Goal: Task Accomplishment & Management: Manage account settings

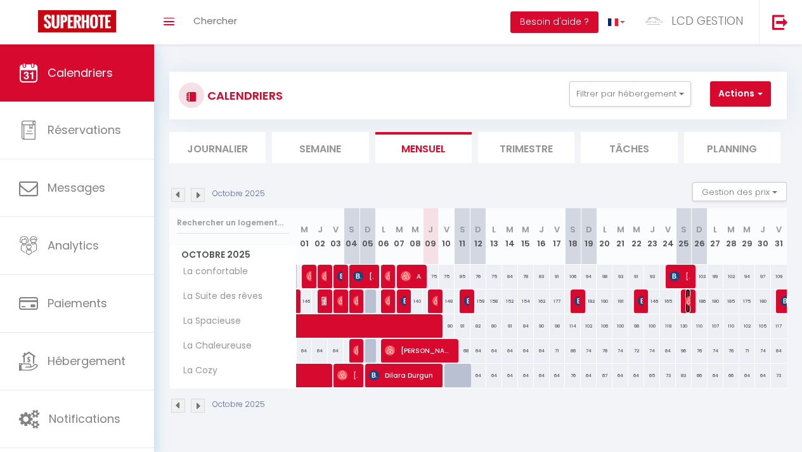
click at [686, 301] on img at bounding box center [691, 301] width 10 height 10
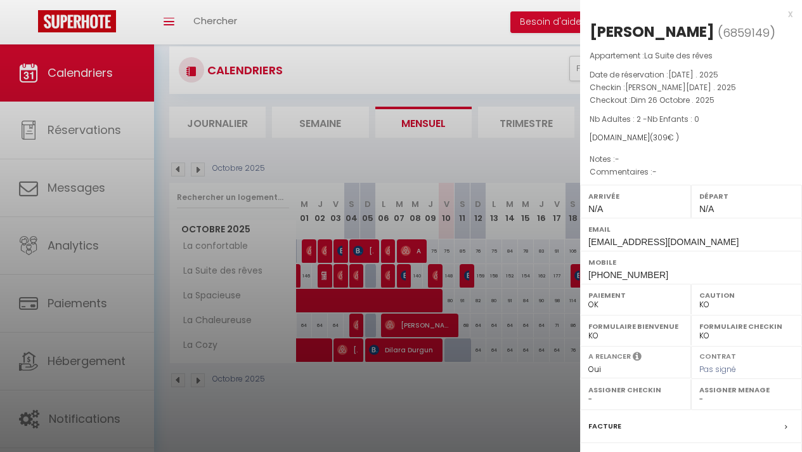
scroll to position [44, 0]
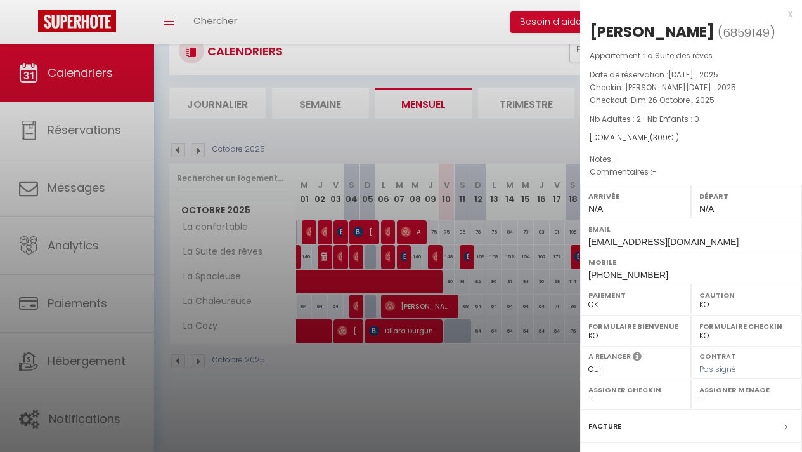
click at [549, 356] on div at bounding box center [401, 226] width 802 height 452
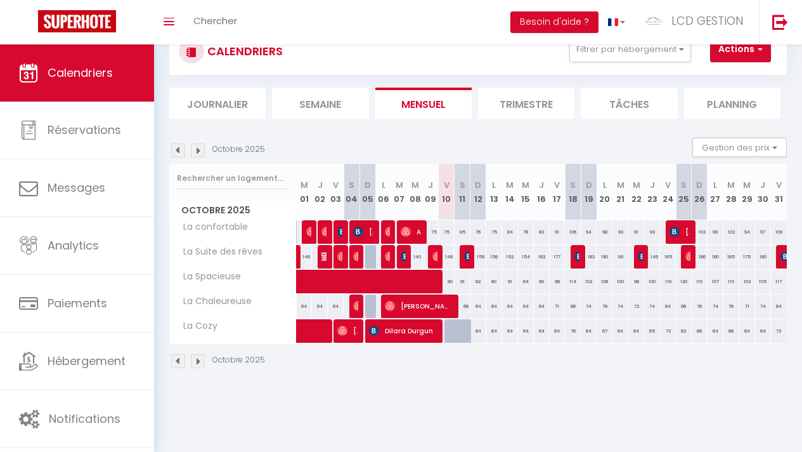
click at [581, 254] on div "182" at bounding box center [589, 256] width 16 height 23
type input "182"
type input "Dim 19 Octobre 2025"
type input "Lun 20 Octobre 2025"
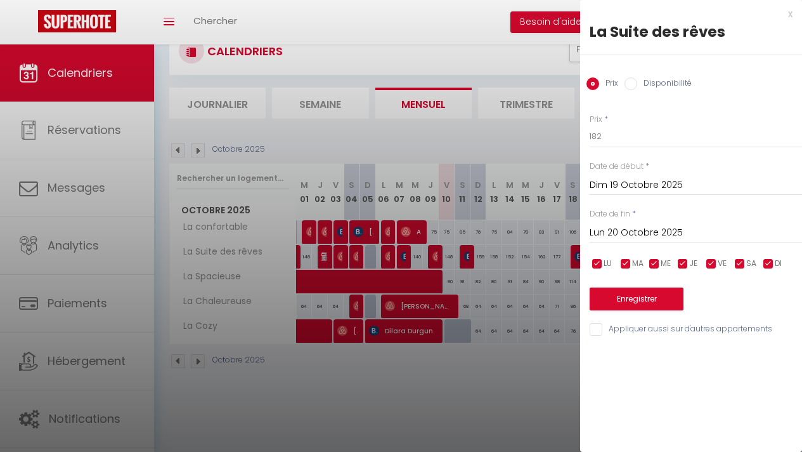
drag, startPoint x: 556, startPoint y: 268, endPoint x: 569, endPoint y: 261, distance: 14.5
click at [556, 268] on div at bounding box center [401, 226] width 802 height 452
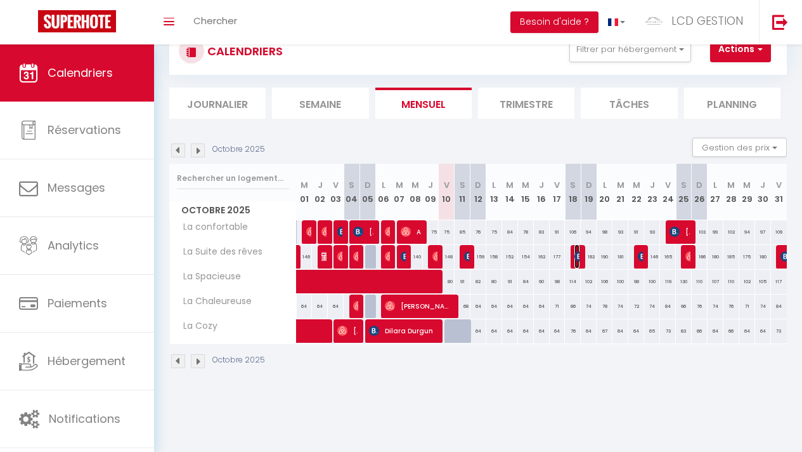
click at [575, 257] on img at bounding box center [580, 256] width 10 height 10
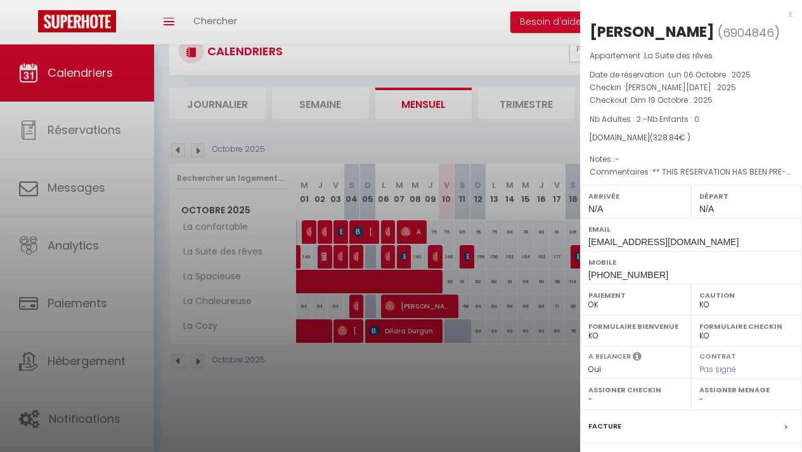
click at [552, 267] on div at bounding box center [401, 226] width 802 height 452
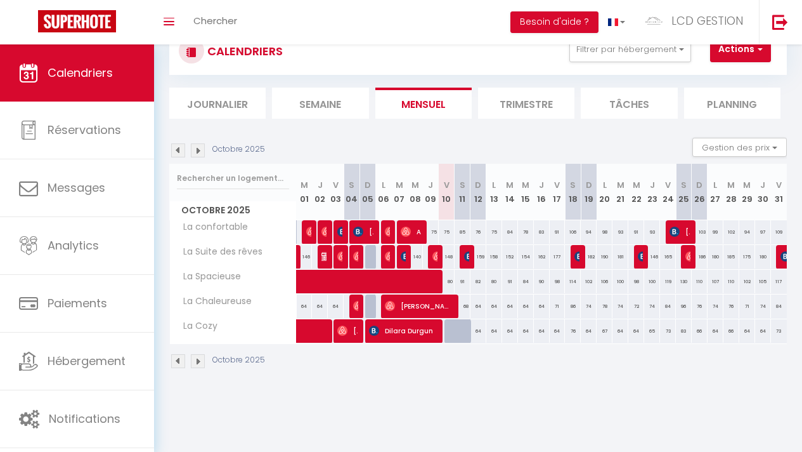
click at [470, 258] on div "159" at bounding box center [478, 256] width 16 height 23
type input "159"
type input "Dim 12 Octobre 2025"
type input "Lun 13 Octobre 2025"
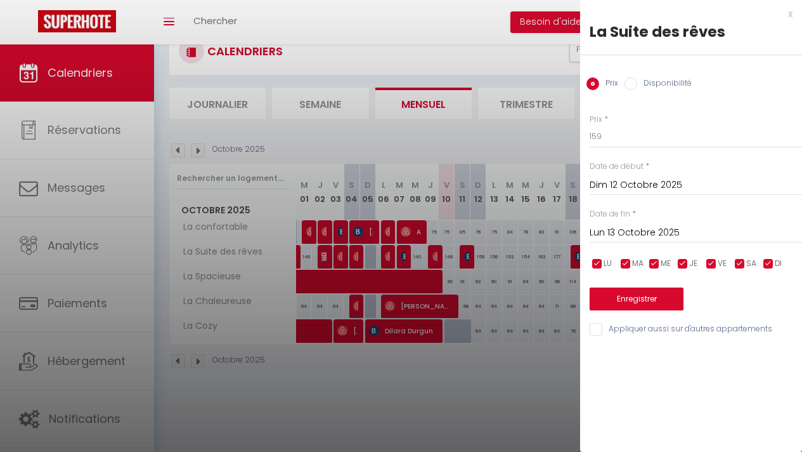
click at [466, 258] on div at bounding box center [401, 226] width 802 height 452
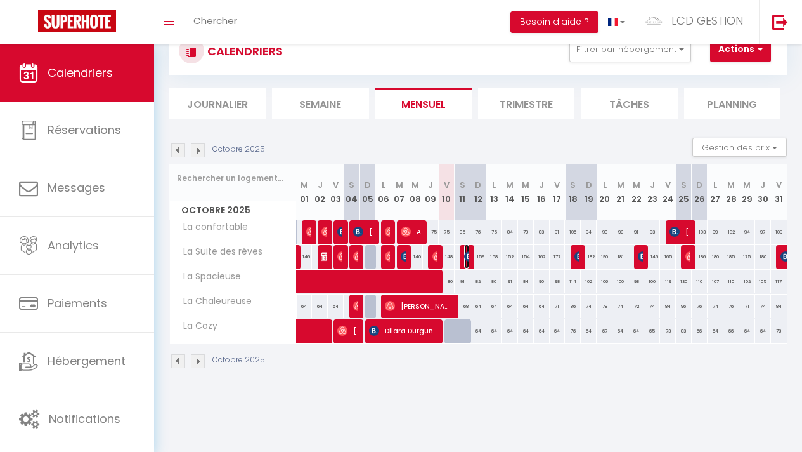
click at [464, 256] on img at bounding box center [469, 256] width 10 height 10
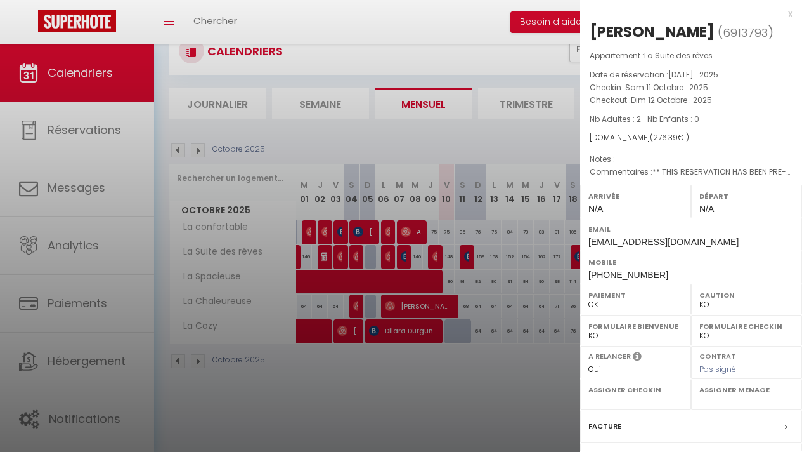
click at [463, 297] on div at bounding box center [401, 226] width 802 height 452
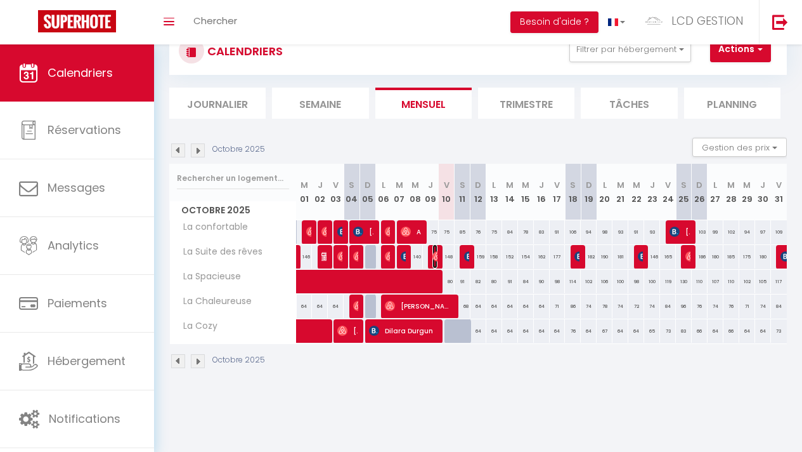
click at [433, 257] on img at bounding box center [438, 256] width 10 height 10
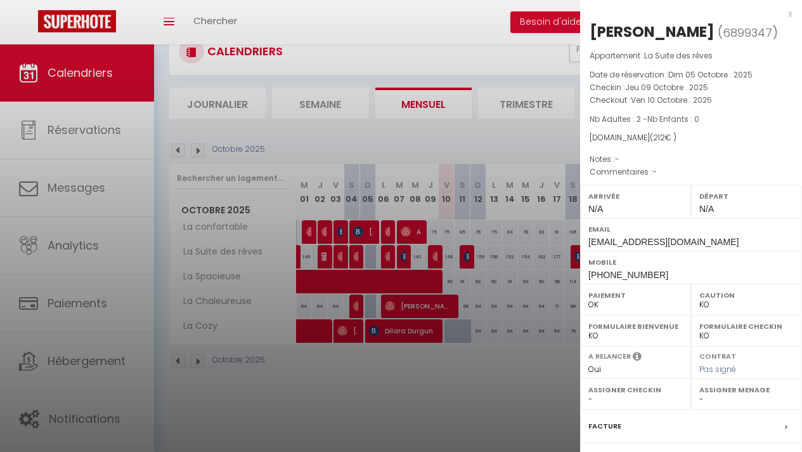
click at [445, 348] on div at bounding box center [401, 226] width 802 height 452
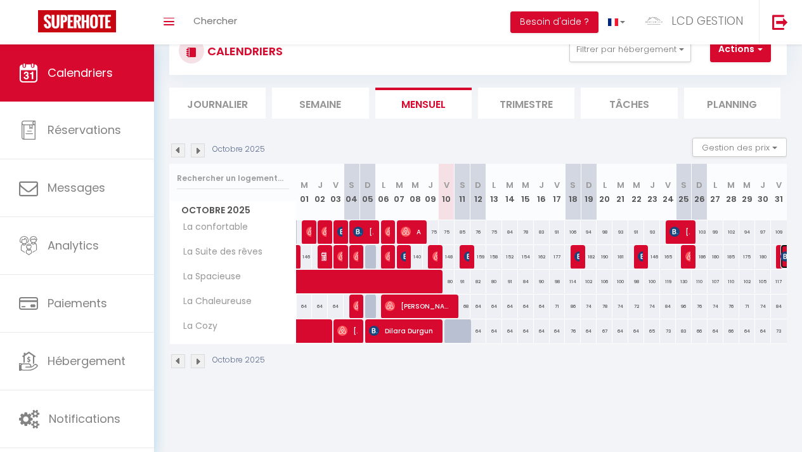
click at [781, 255] on img at bounding box center [786, 256] width 10 height 10
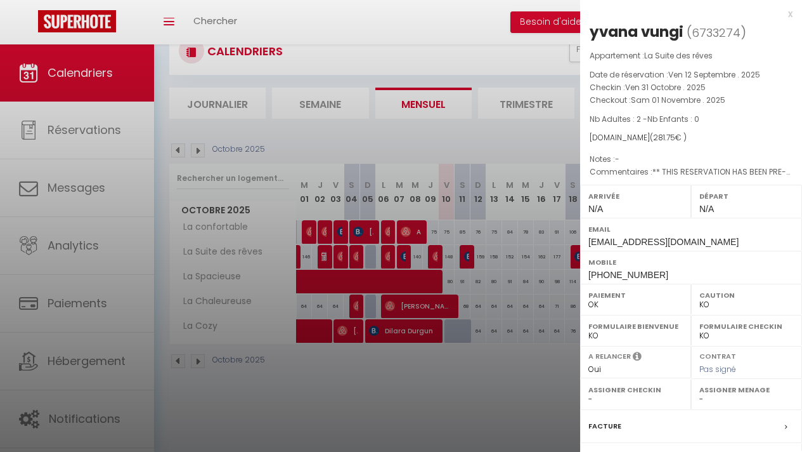
click at [457, 308] on div at bounding box center [401, 226] width 802 height 452
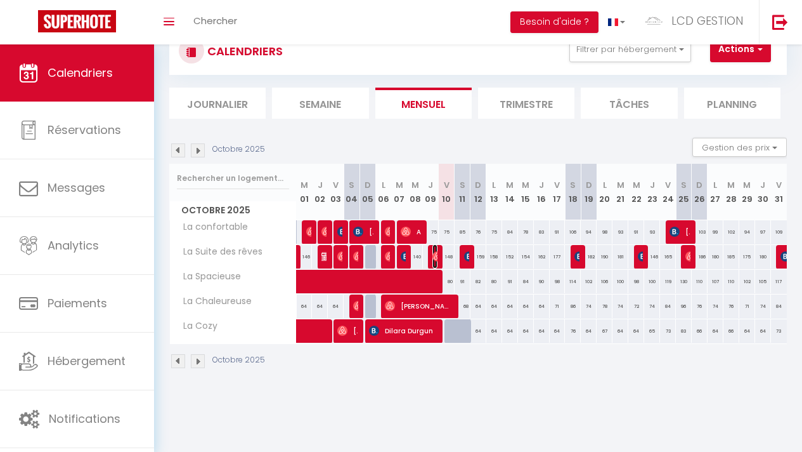
click at [433, 255] on img at bounding box center [438, 256] width 10 height 10
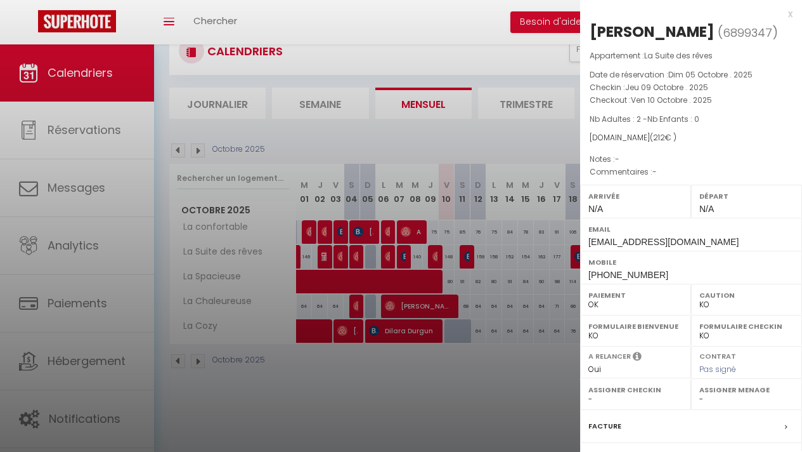
click at [468, 142] on div at bounding box center [401, 226] width 802 height 452
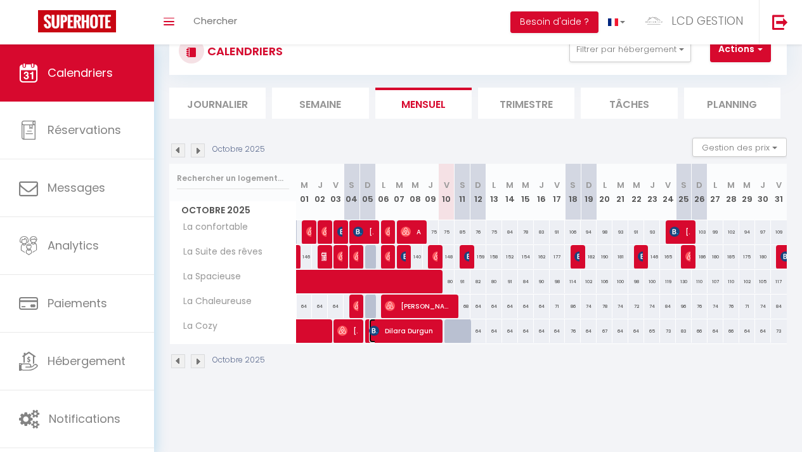
click at [410, 330] on span "Dilara Durgun" at bounding box center [402, 330] width 66 height 24
select select "OK"
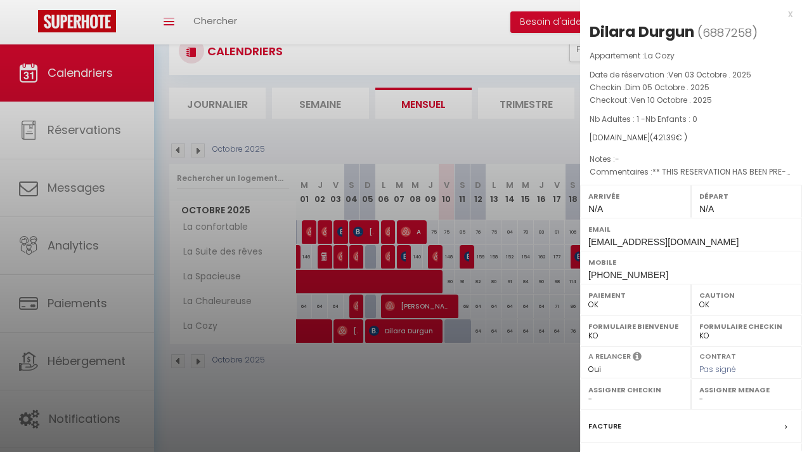
click at [438, 261] on div at bounding box center [401, 226] width 802 height 452
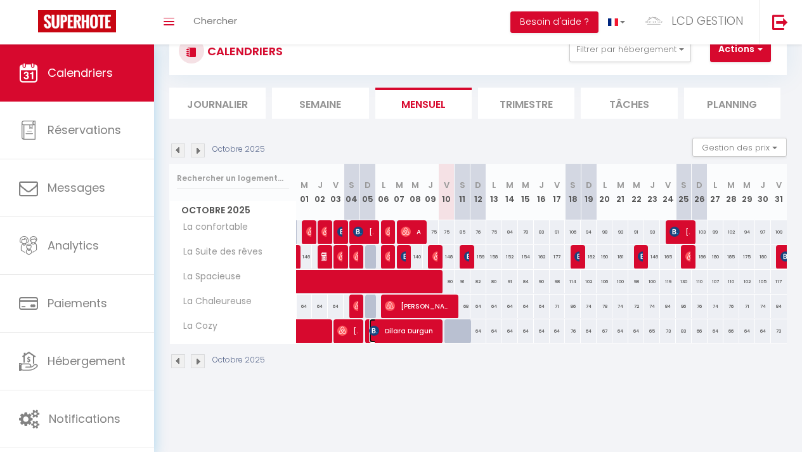
click at [405, 332] on span "Dilara Durgun" at bounding box center [402, 330] width 66 height 24
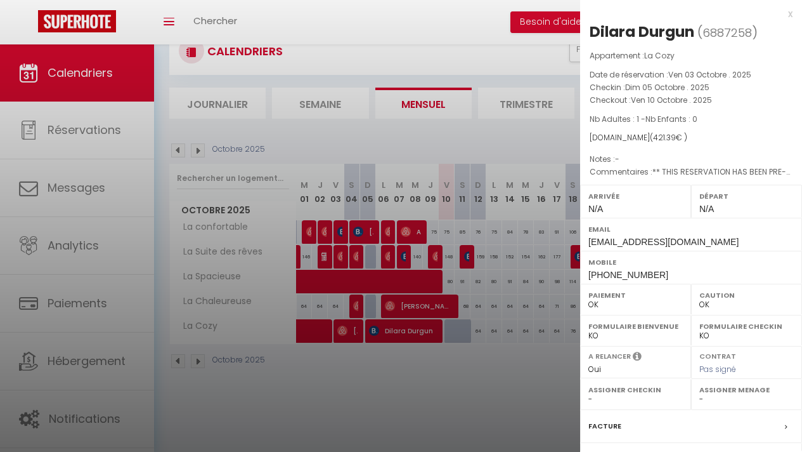
click at [447, 334] on div at bounding box center [401, 226] width 802 height 452
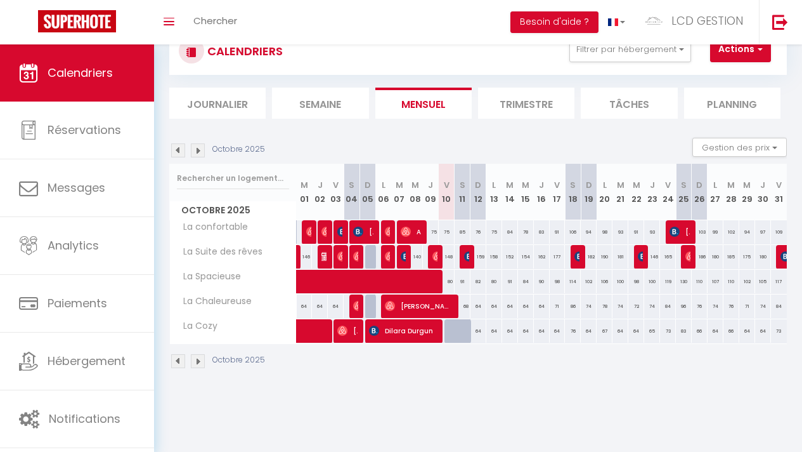
click at [447, 329] on div at bounding box center [453, 331] width 16 height 24
type input "66"
type input "Ven 10 Octobre 2025"
type input "Sam 11 Octobre 2025"
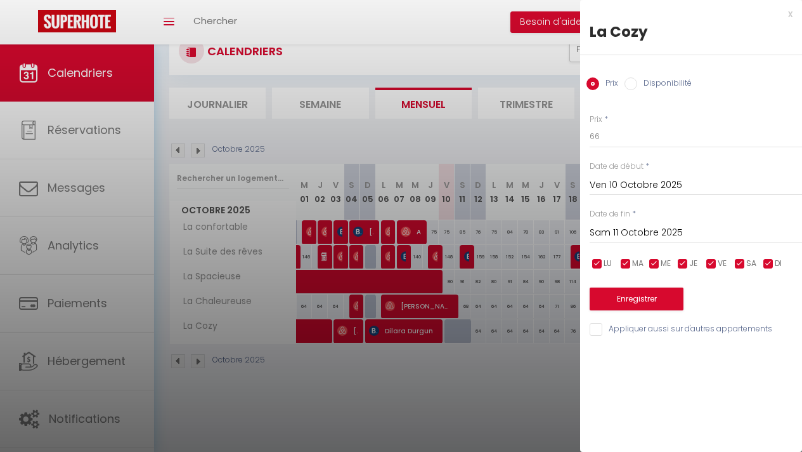
click at [645, 234] on input "Sam 11 Octobre 2025" at bounding box center [696, 233] width 212 height 16
click at [617, 174] on div "Ven 10 Octobre 2025 < Oct 2025 > Dim Lun Mar Mer Jeu Ven Sam 1 2 3 4 5 6 7 8 9 …" at bounding box center [696, 184] width 212 height 23
click at [637, 233] on input "Sam 11 Octobre 2025" at bounding box center [696, 233] width 212 height 16
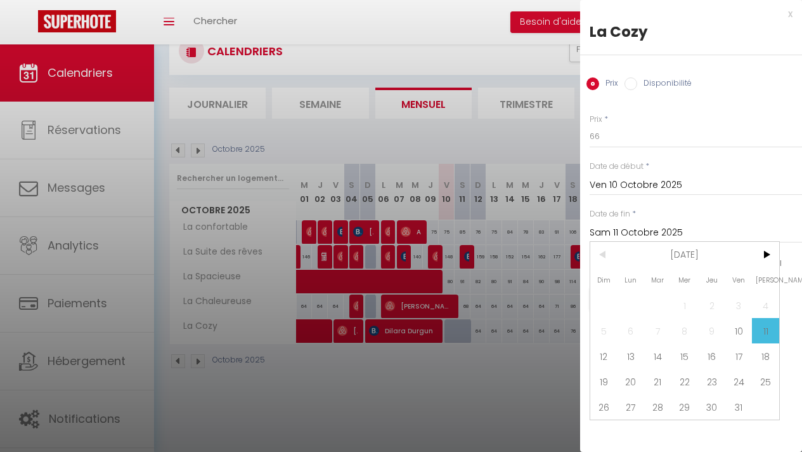
click at [511, 362] on div at bounding box center [401, 226] width 802 height 452
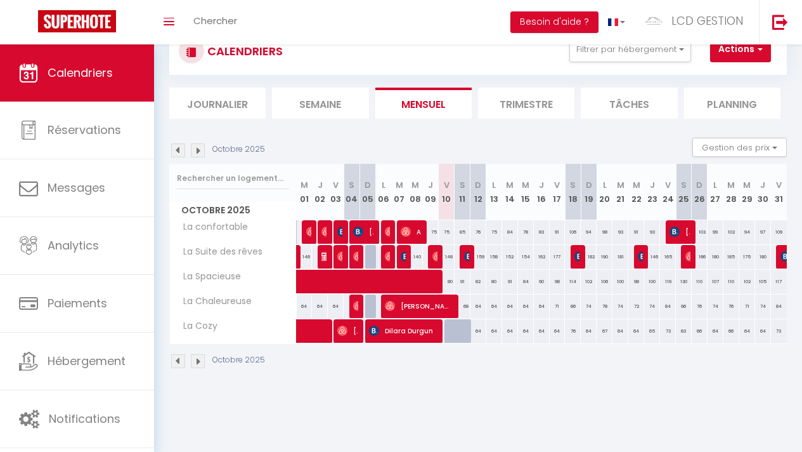
click at [448, 332] on div at bounding box center [453, 331] width 16 height 24
type input "66"
type input "Ven 10 Octobre 2025"
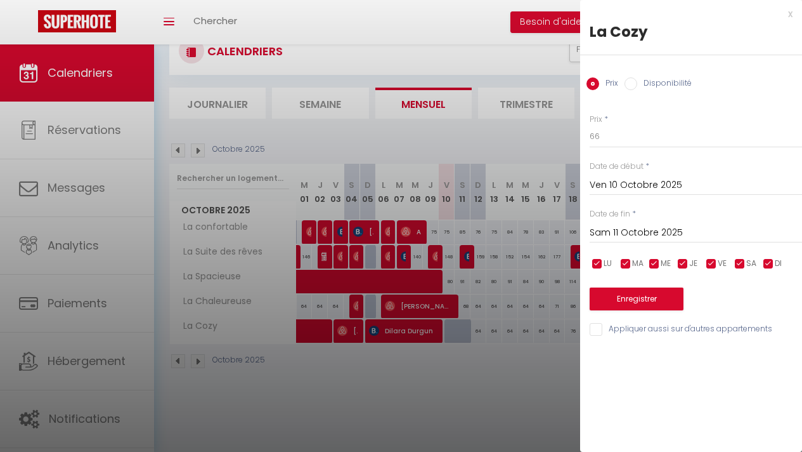
click at [658, 230] on input "Sam 11 Octobre 2025" at bounding box center [696, 233] width 212 height 16
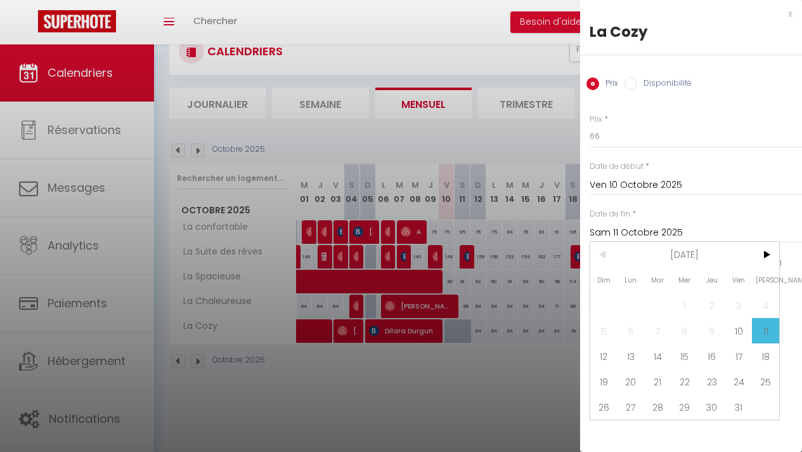
click at [607, 360] on span "12" at bounding box center [604, 355] width 27 height 25
type input "Dim 12 Octobre 2025"
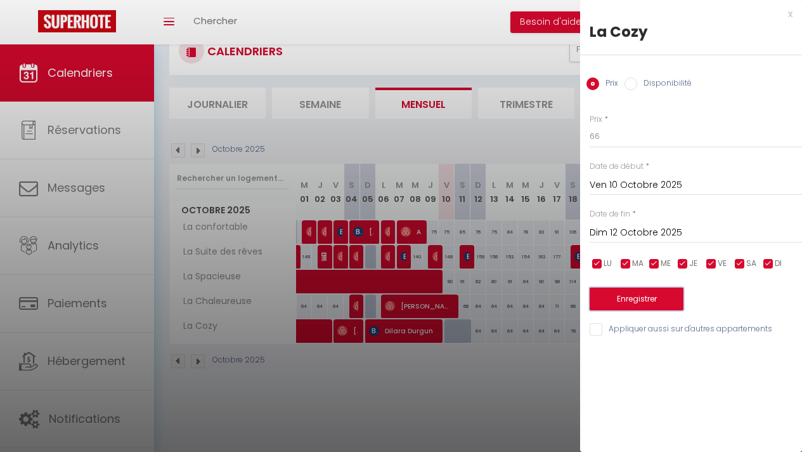
drag, startPoint x: 645, startPoint y: 303, endPoint x: 651, endPoint y: 301, distance: 6.5
click at [649, 302] on button "Enregistrer" at bounding box center [637, 298] width 94 height 23
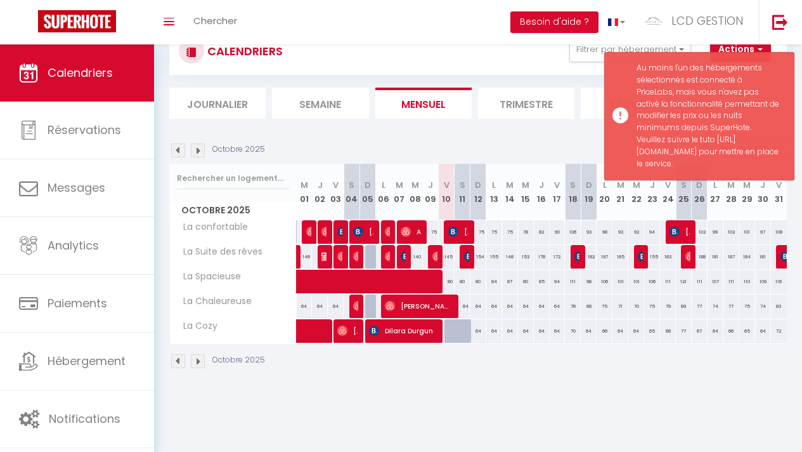
click at [445, 325] on div at bounding box center [453, 331] width 16 height 24
type input "64"
type input "Sam 11 Octobre 2025"
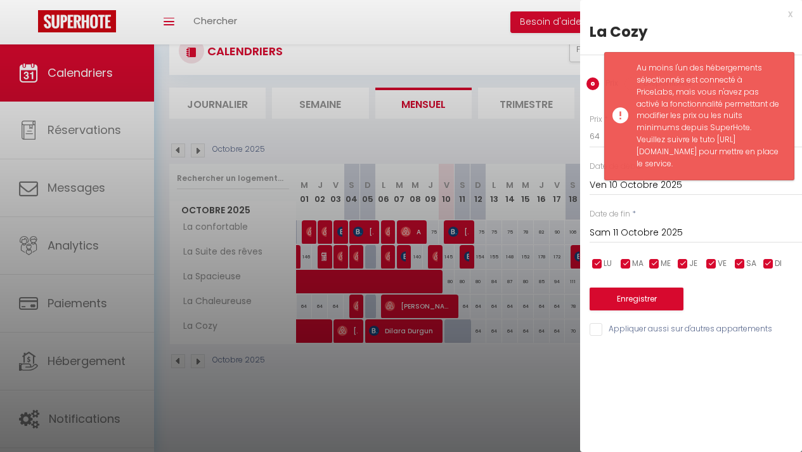
drag, startPoint x: 470, startPoint y: 356, endPoint x: 464, endPoint y: 348, distance: 10.0
click at [470, 356] on div at bounding box center [401, 226] width 802 height 452
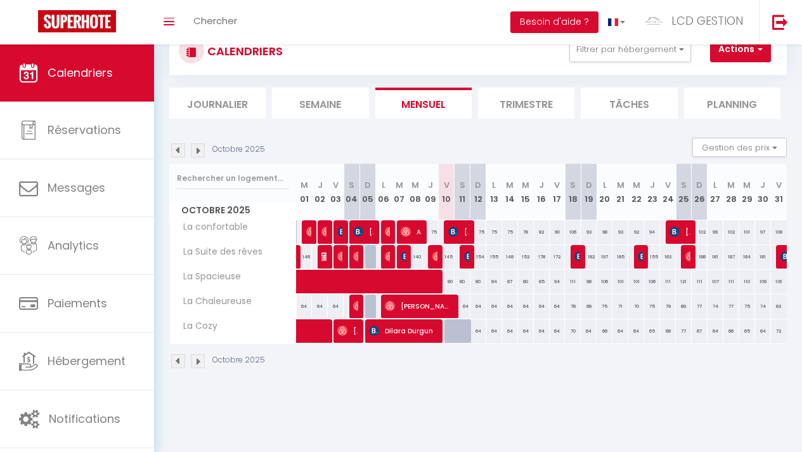
click at [445, 334] on div at bounding box center [453, 331] width 16 height 24
type input "64"
type input "Ven 10 Octobre 2025"
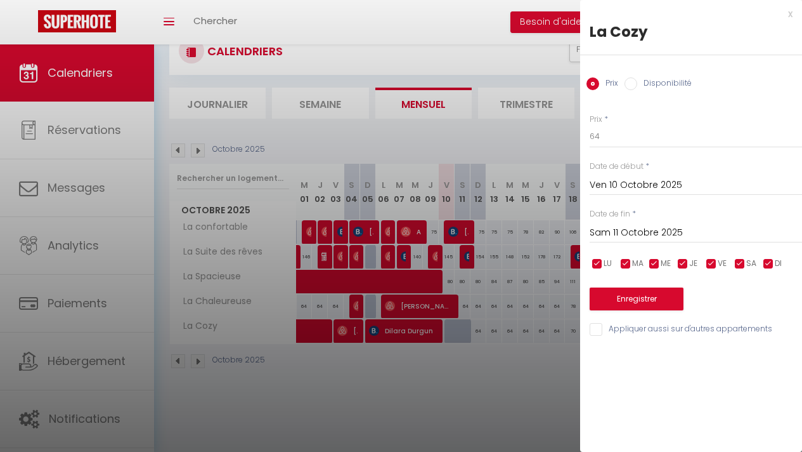
click at [611, 239] on input "Sam 11 Octobre 2025" at bounding box center [696, 233] width 212 height 16
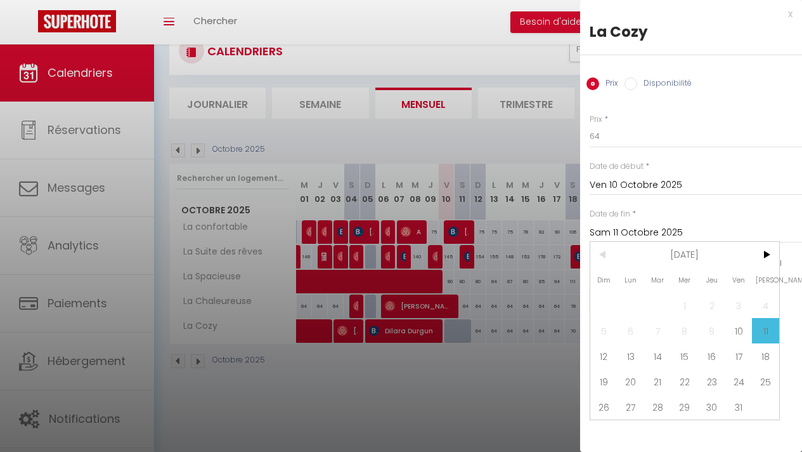
click at [594, 345] on span "12" at bounding box center [604, 355] width 27 height 25
type input "Dim 12 Octobre 2025"
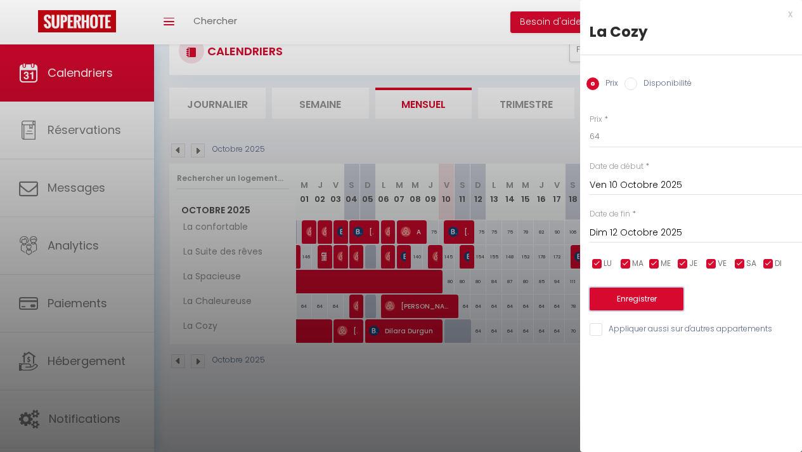
click at [639, 297] on button "Enregistrer" at bounding box center [637, 298] width 94 height 23
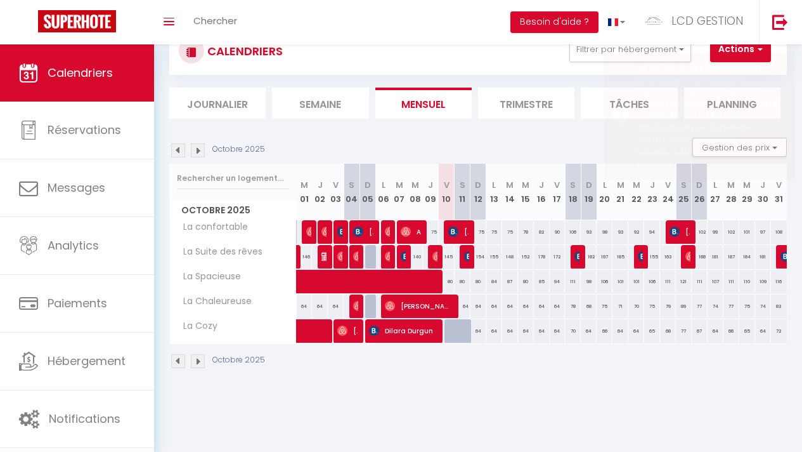
click at [449, 332] on div at bounding box center [453, 331] width 16 height 24
type input "Sam 11 Octobre 2025"
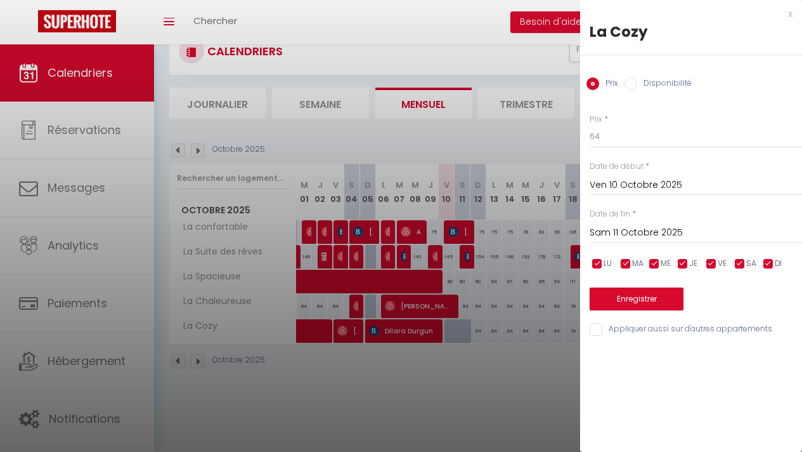
click at [632, 80] on input "Disponibilité" at bounding box center [631, 83] width 13 height 13
radio input "true"
radio input "false"
click at [639, 150] on div "Prix * 64 Statut * Disponible Indisponible Date de début * Ven 10 Octobre 2025 …" at bounding box center [691, 218] width 222 height 241
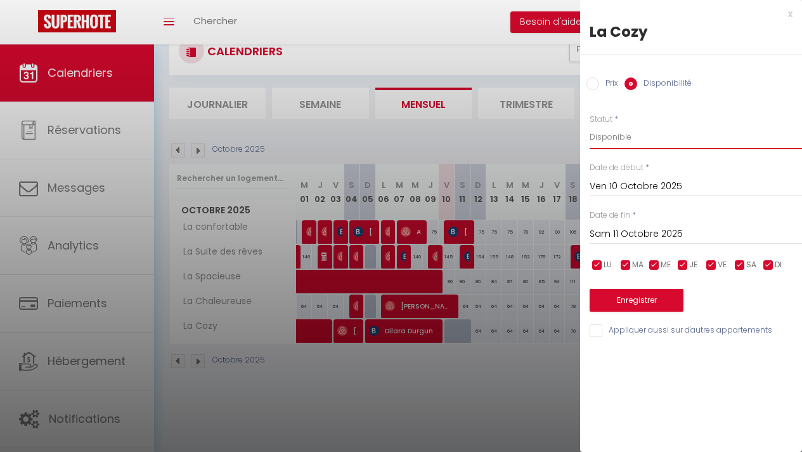
click at [634, 141] on select "Disponible Indisponible" at bounding box center [696, 137] width 212 height 24
select select "0"
click at [590, 125] on select "Disponible Indisponible" at bounding box center [696, 137] width 212 height 24
click at [612, 228] on input "Sam 11 Octobre 2025" at bounding box center [696, 234] width 212 height 16
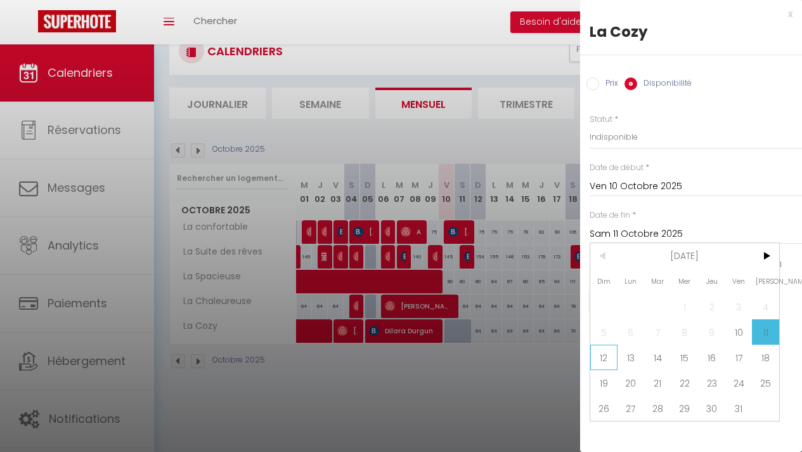
click at [596, 351] on span "12" at bounding box center [604, 356] width 27 height 25
type input "Dim 12 Octobre 2025"
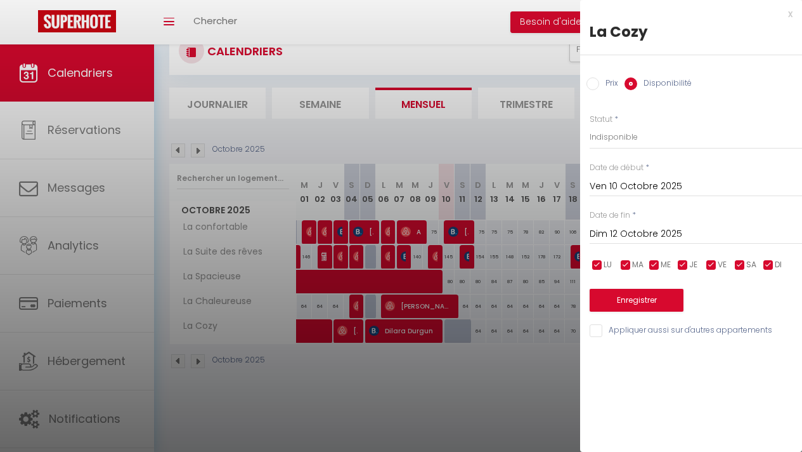
click at [466, 351] on div at bounding box center [401, 226] width 802 height 452
select select
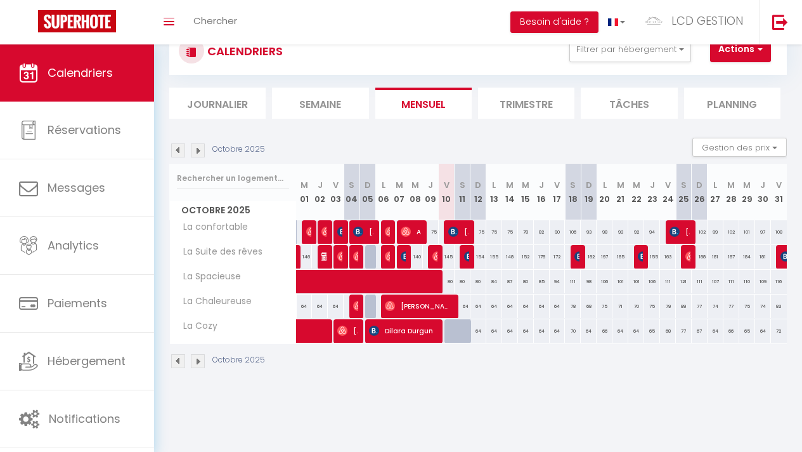
click at [445, 328] on div at bounding box center [453, 331] width 16 height 24
select select "1"
type input "Ven 10 Octobre 2025"
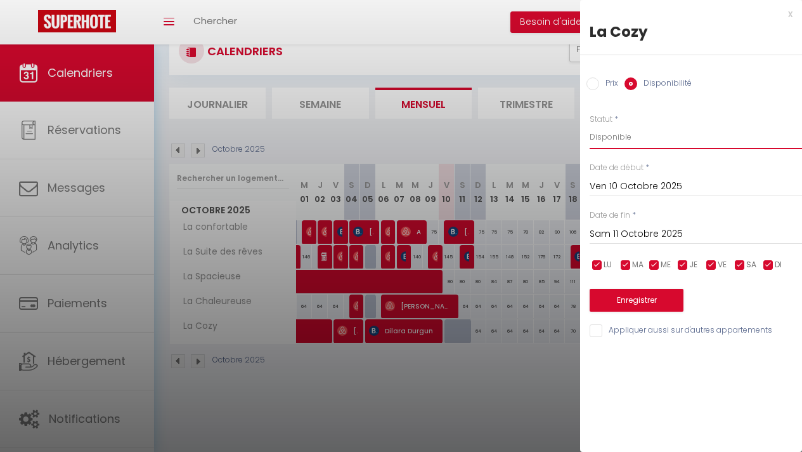
click at [630, 147] on select "Disponible Indisponible" at bounding box center [696, 137] width 212 height 24
click at [590, 125] on select "Disponible Indisponible" at bounding box center [696, 137] width 212 height 24
click at [616, 233] on input "Sam 11 Octobre 2025" at bounding box center [696, 234] width 212 height 16
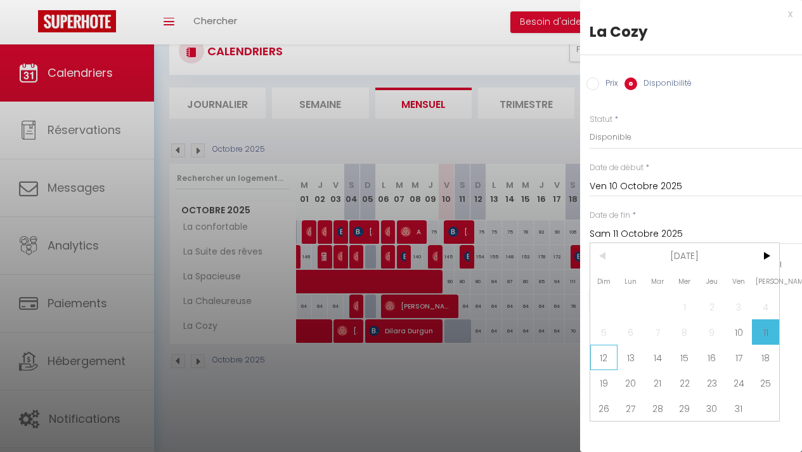
click at [608, 354] on span "12" at bounding box center [604, 356] width 27 height 25
type input "Dim 12 Octobre 2025"
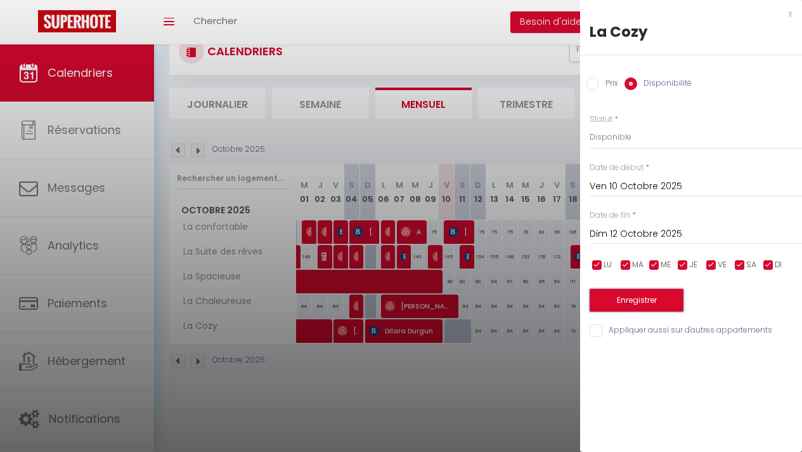
click at [637, 304] on button "Enregistrer" at bounding box center [637, 300] width 94 height 23
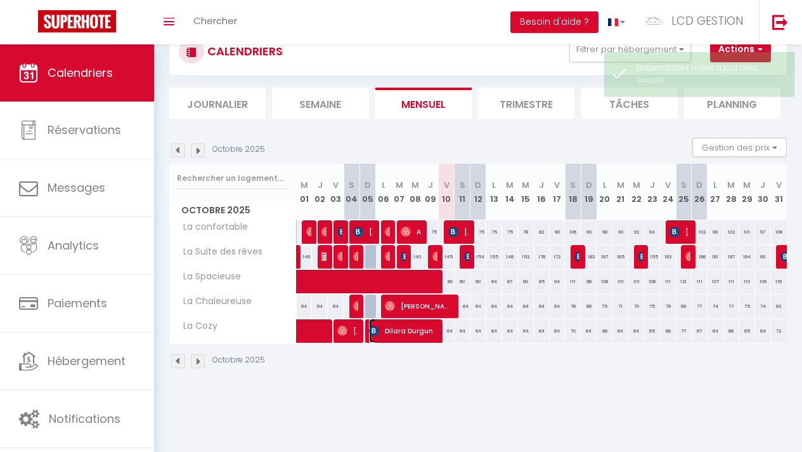
click at [402, 338] on span "Dilara Durgun" at bounding box center [402, 330] width 66 height 24
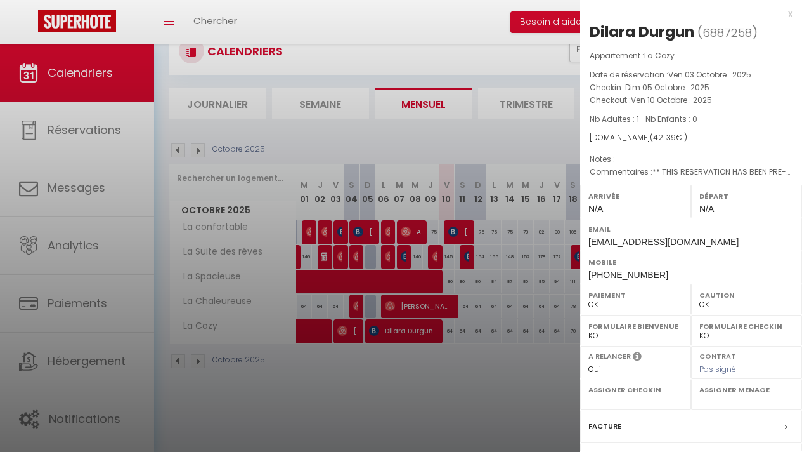
drag, startPoint x: 425, startPoint y: 431, endPoint x: 439, endPoint y: 433, distance: 14.0
click at [425, 431] on div at bounding box center [401, 226] width 802 height 452
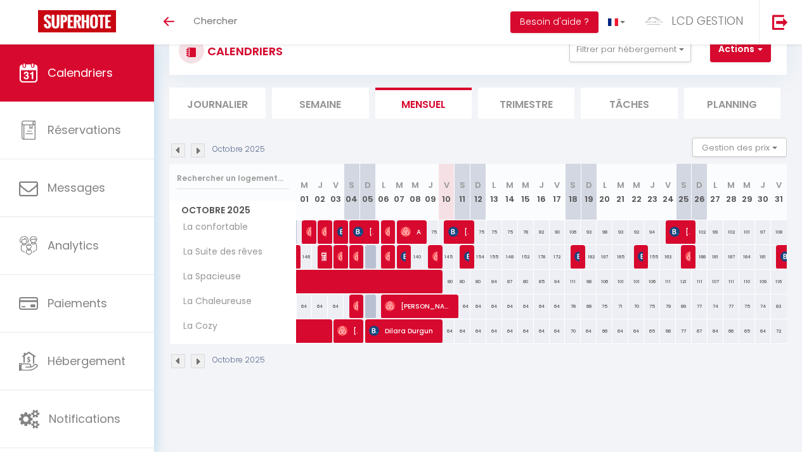
scroll to position [44, 0]
click at [400, 329] on span "Dilara Durgun" at bounding box center [402, 330] width 66 height 24
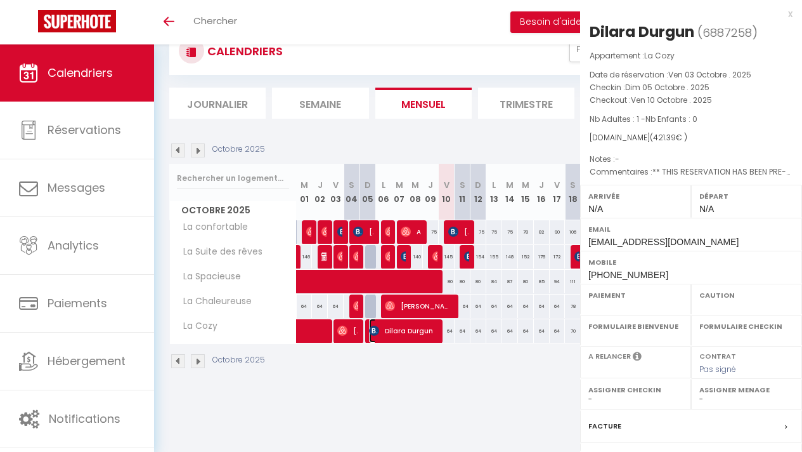
select select "OK"
select select "0"
select select "1"
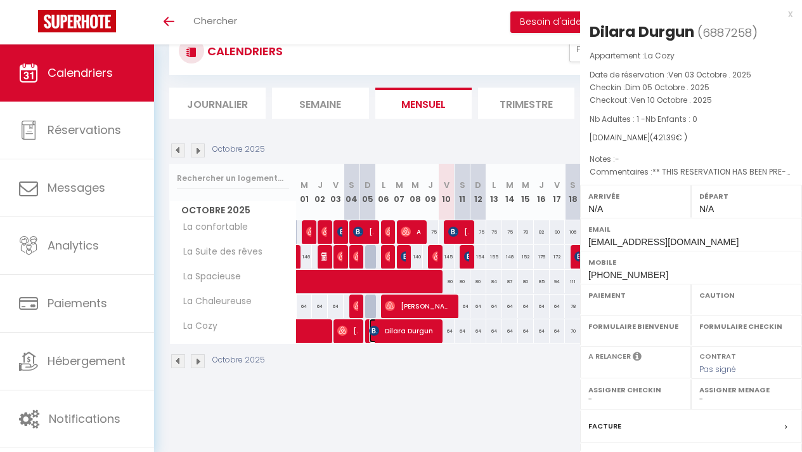
select select
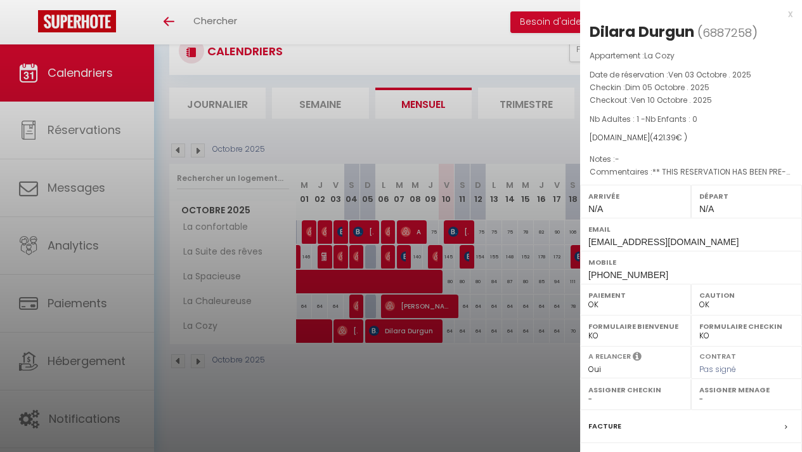
click at [422, 353] on div at bounding box center [401, 226] width 802 height 452
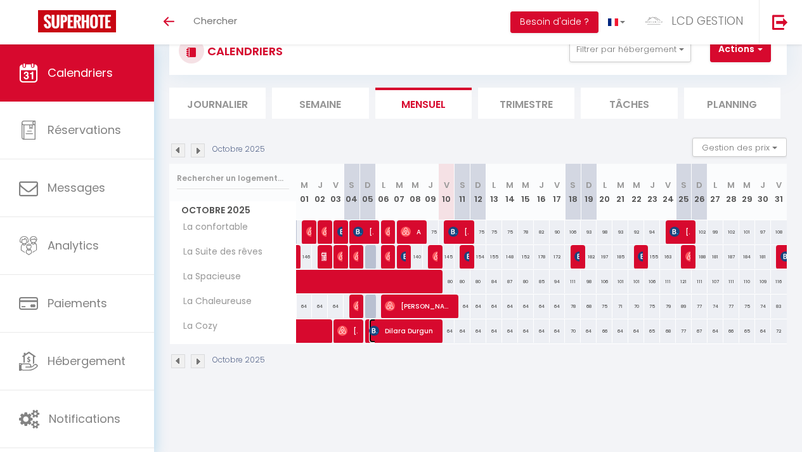
click at [411, 332] on span "Dilara Durgun" at bounding box center [402, 330] width 66 height 24
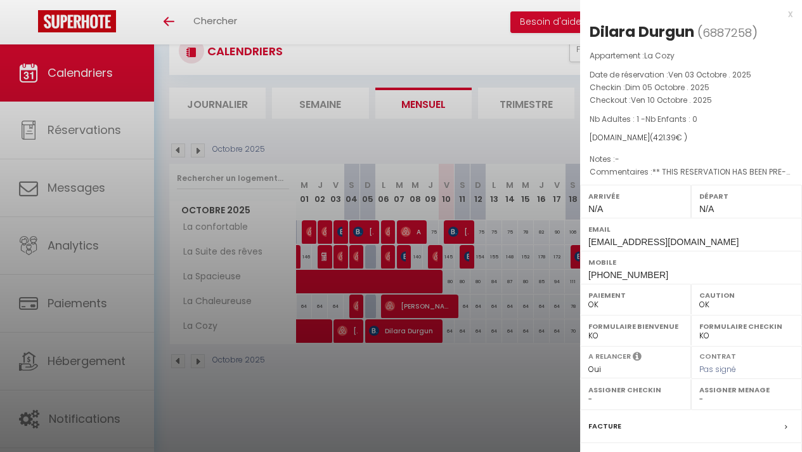
click at [410, 330] on div at bounding box center [401, 226] width 802 height 452
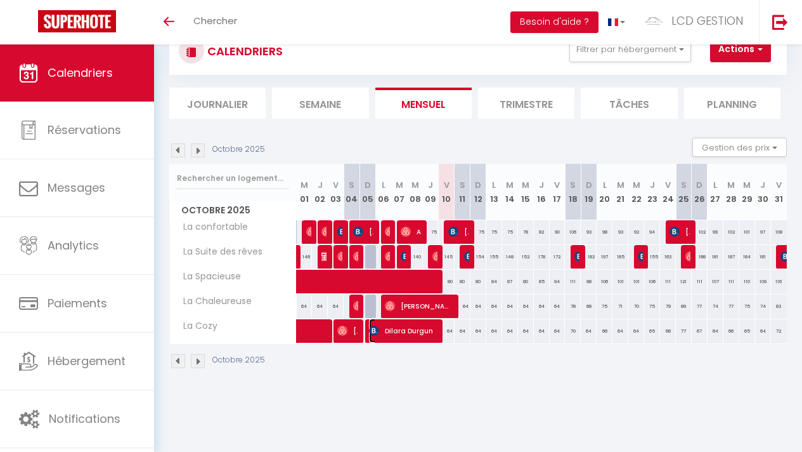
click at [408, 332] on span "Dilara Durgun" at bounding box center [402, 330] width 66 height 24
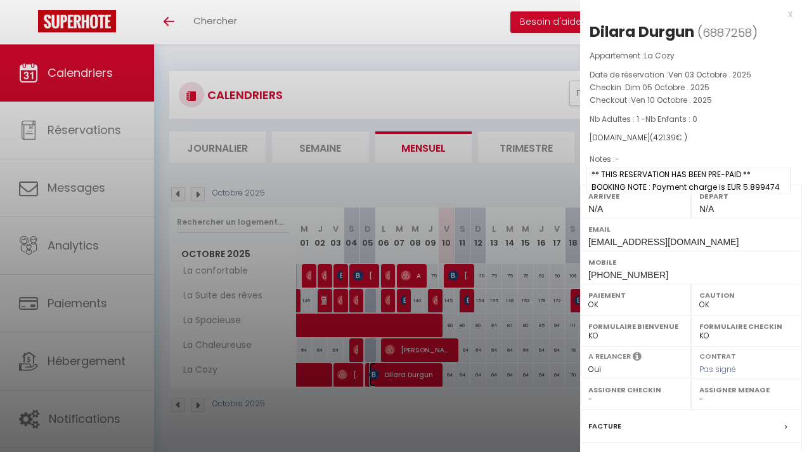
scroll to position [0, 0]
click at [673, 173] on span "** THIS RESERVATION HAS BEEN PRE-PAID ** BOOKING NOTE : Payment charge is EUR 5…" at bounding box center [689, 180] width 204 height 27
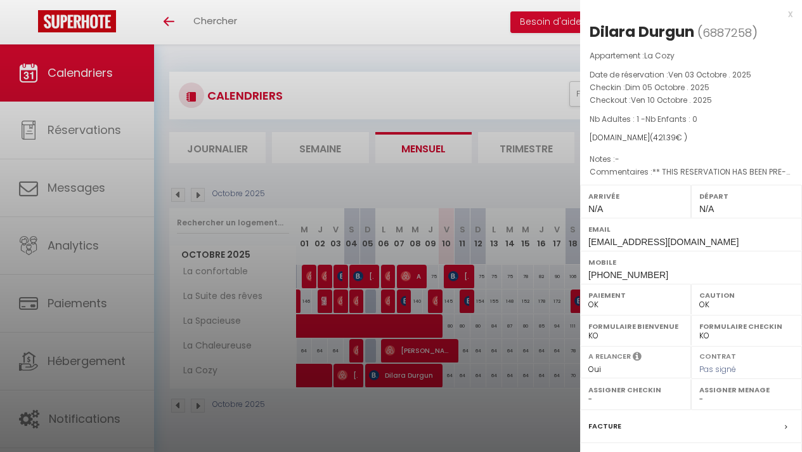
drag, startPoint x: 462, startPoint y: 393, endPoint x: 424, endPoint y: 388, distance: 37.8
click at [462, 393] on div at bounding box center [401, 226] width 802 height 452
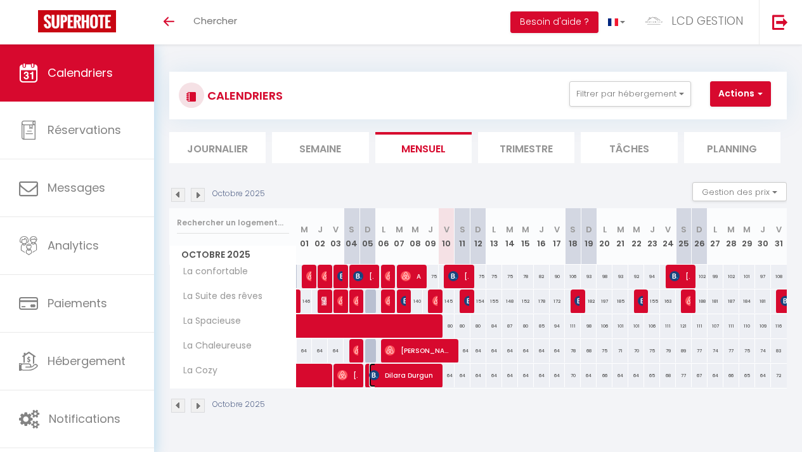
click at [415, 370] on span "Dilara Durgun" at bounding box center [402, 375] width 66 height 24
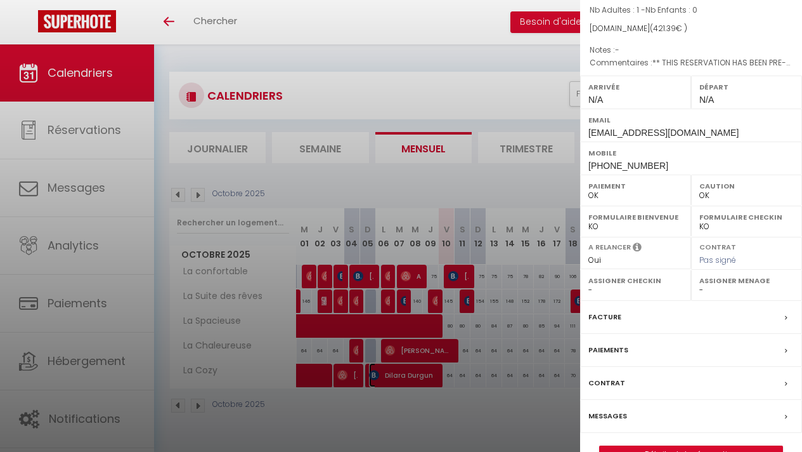
scroll to position [140, 0]
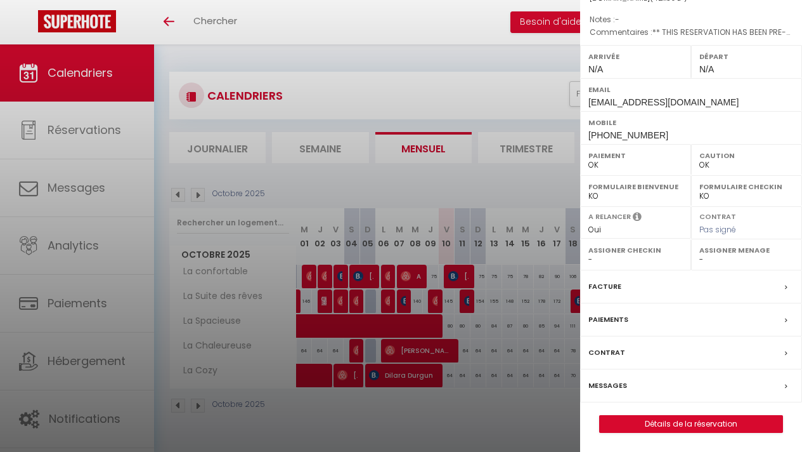
click at [647, 384] on div "Messages" at bounding box center [691, 385] width 222 height 33
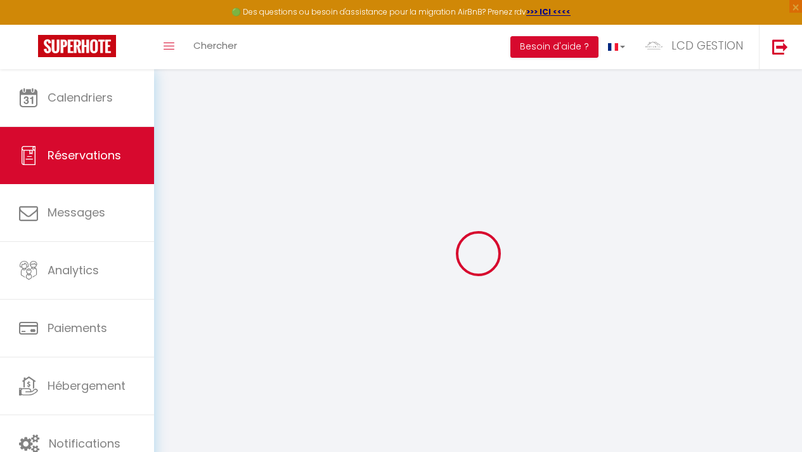
select select
checkbox input "false"
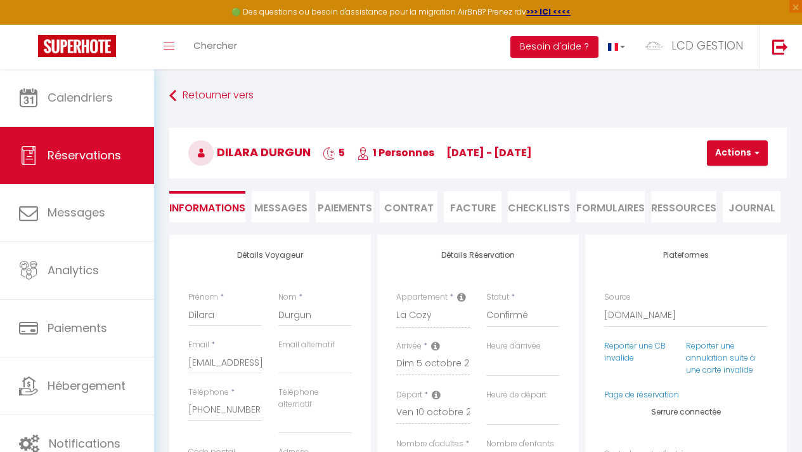
select select
checkbox input "false"
type textarea "** THIS RESERVATION HAS BEEN PRE-PAID ** BOOKING NOTE : Payment charge is EUR 5…"
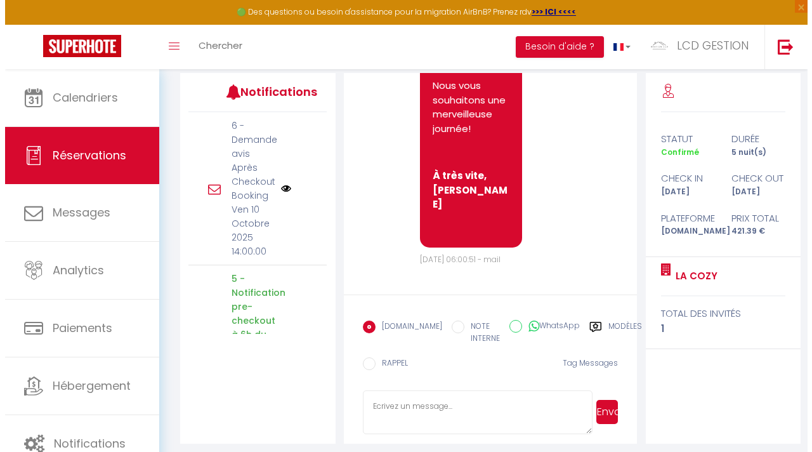
scroll to position [153, 0]
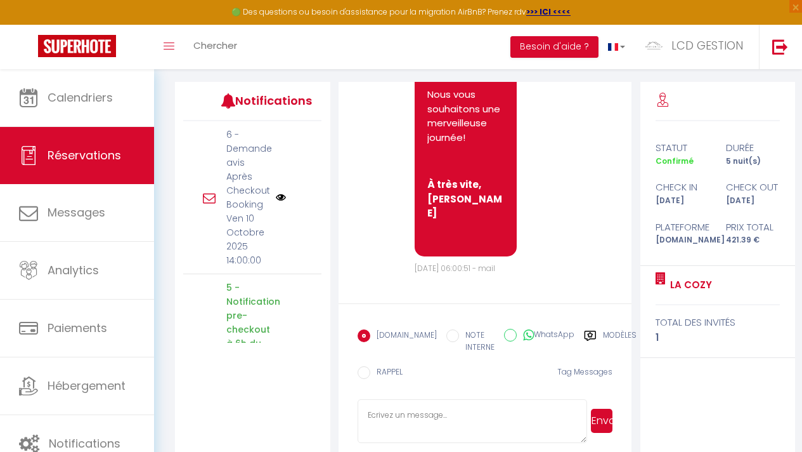
click at [277, 197] on img at bounding box center [281, 197] width 10 height 10
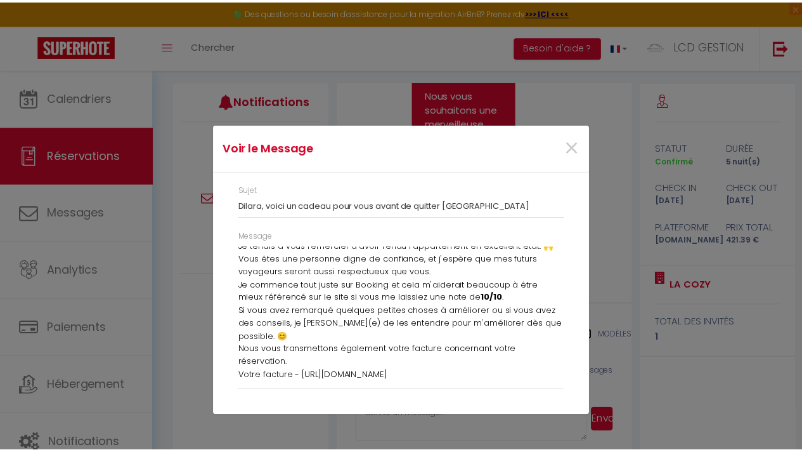
scroll to position [56, 0]
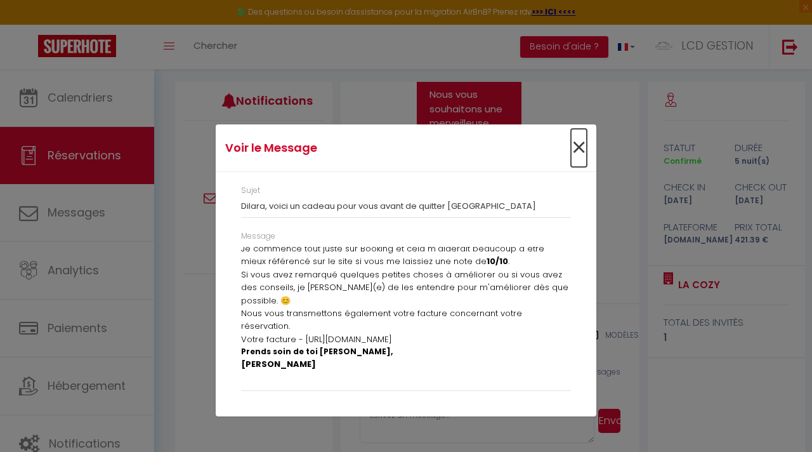
click at [579, 148] on span "×" at bounding box center [579, 148] width 16 height 38
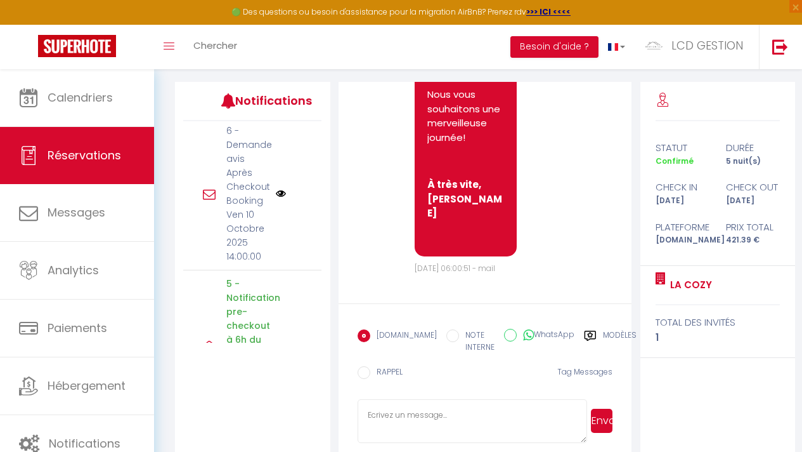
scroll to position [0, 0]
drag, startPoint x: 267, startPoint y: 258, endPoint x: 216, endPoint y: 246, distance: 52.6
click at [218, 246] on div "6 - Demande avis Après Checkout Booking Ven 10 Octobre 2025 14:00:00" at bounding box center [247, 197] width 58 height 140
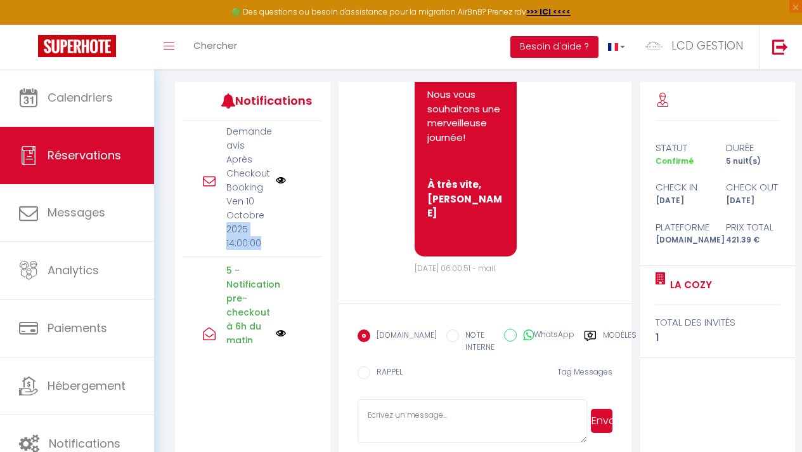
scroll to position [15, 0]
click at [584, 333] on icon at bounding box center [589, 335] width 11 height 10
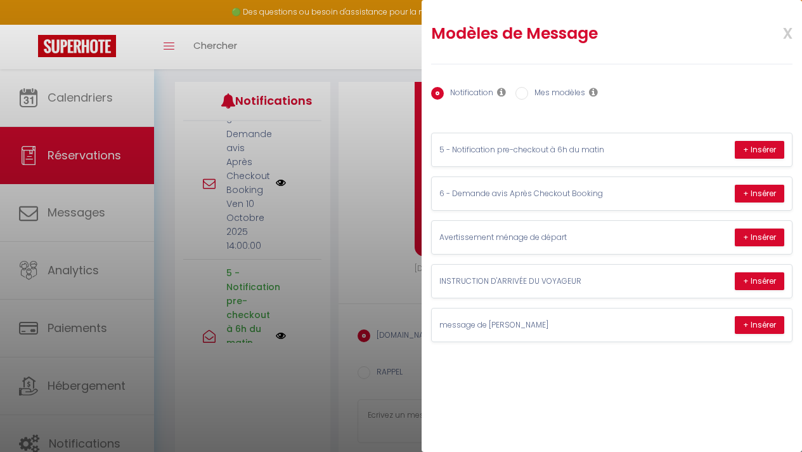
click at [521, 94] on input "Mes modèles" at bounding box center [522, 93] width 13 height 13
radio input "true"
radio input "false"
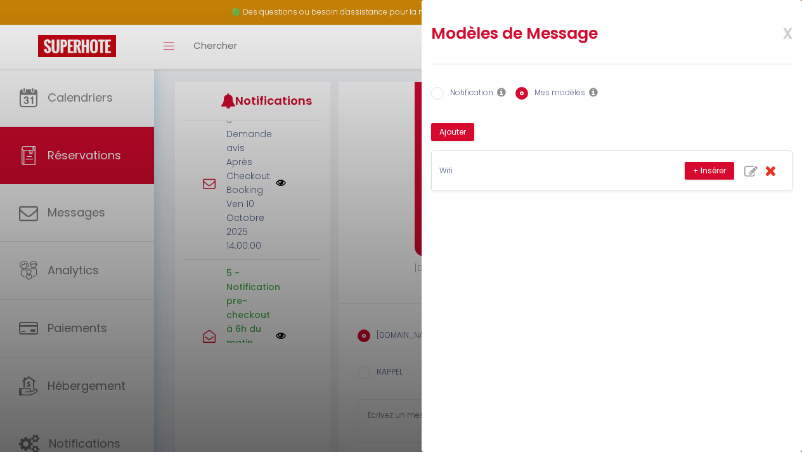
click at [789, 34] on span "x" at bounding box center [773, 32] width 40 height 30
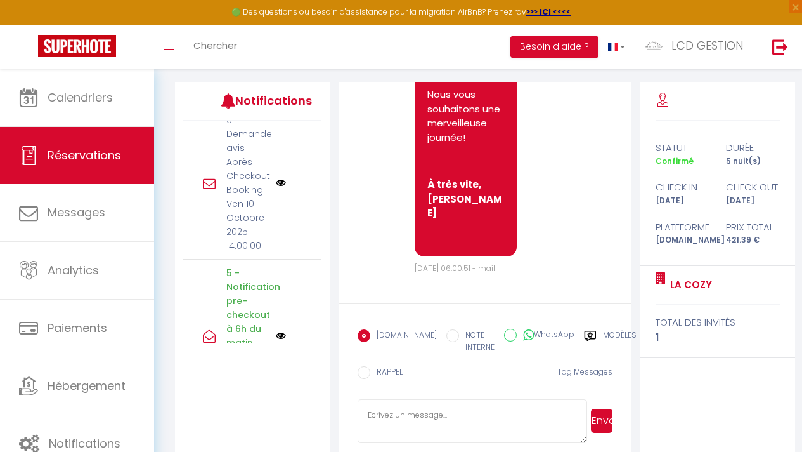
click at [362, 370] on input "RAPPEL" at bounding box center [364, 372] width 13 height 13
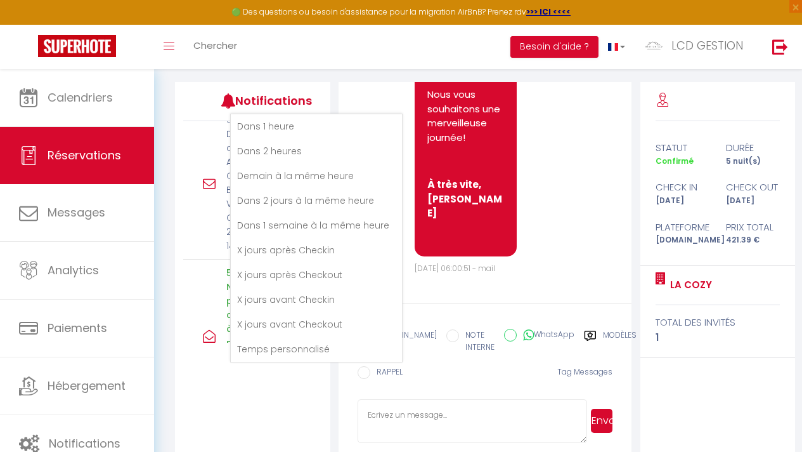
click at [456, 379] on div "Booking.com NOTE INTERNE WhatsApp Modèles 10 « ‹ » › Oct 2025 2020 ~ 2030 Dim L…" at bounding box center [486, 358] width 256 height 70
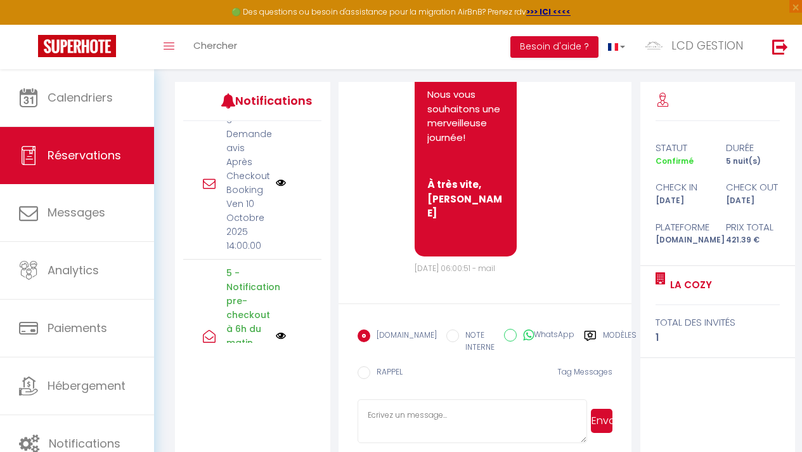
click at [504, 333] on input "WhatsApp" at bounding box center [510, 335] width 13 height 13
radio input "true"
click at [504, 337] on input "WhatsApp" at bounding box center [510, 335] width 13 height 13
click at [363, 336] on input "EMAIL" at bounding box center [364, 335] width 13 height 13
radio input "true"
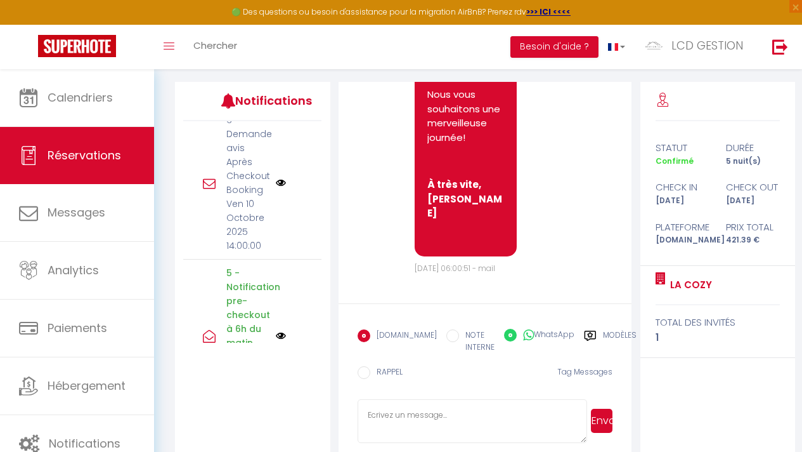
radio input "false"
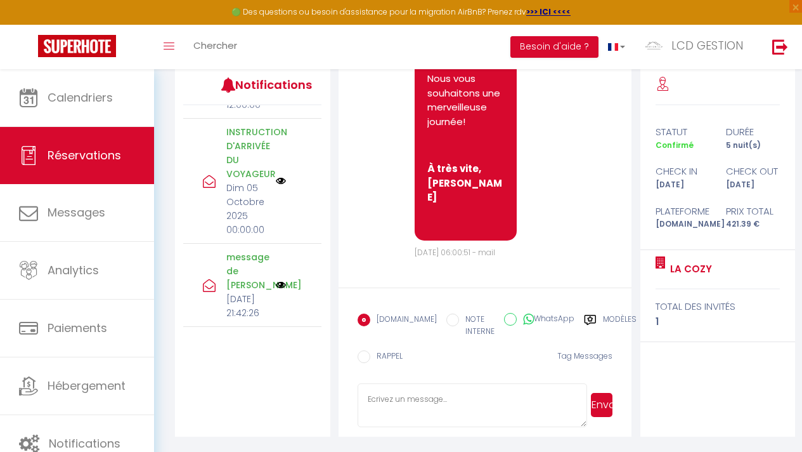
scroll to position [10013, 0]
click at [603, 317] on label "Modèles" at bounding box center [620, 326] width 34 height 26
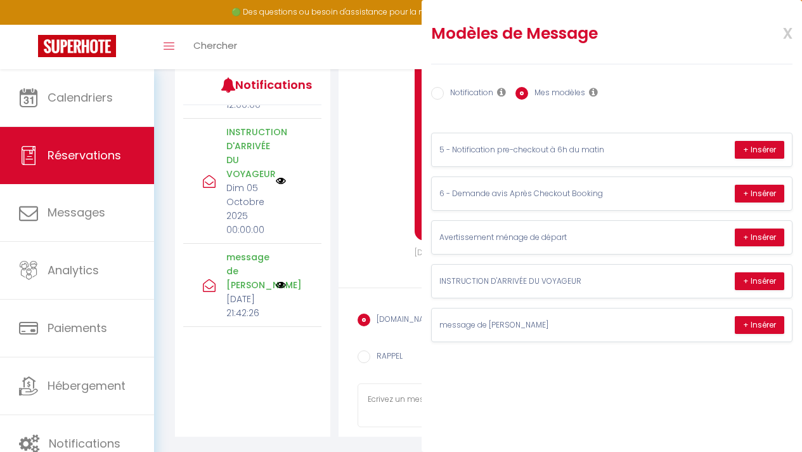
radio input "true"
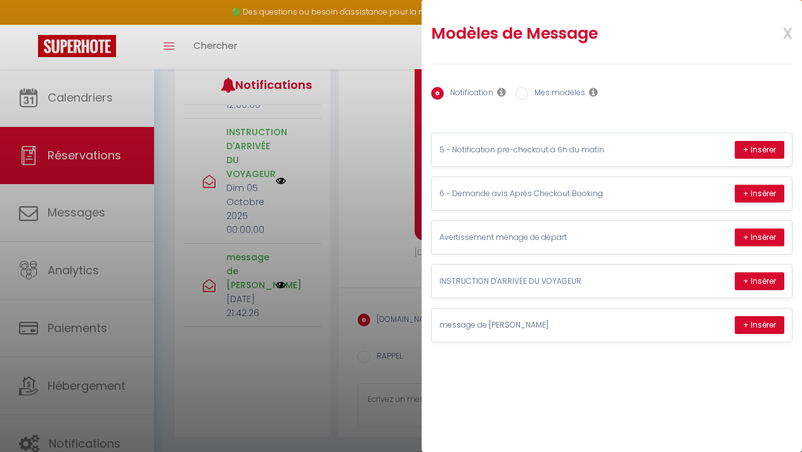
click at [525, 92] on input "Mes modèles" at bounding box center [522, 93] width 13 height 13
radio input "true"
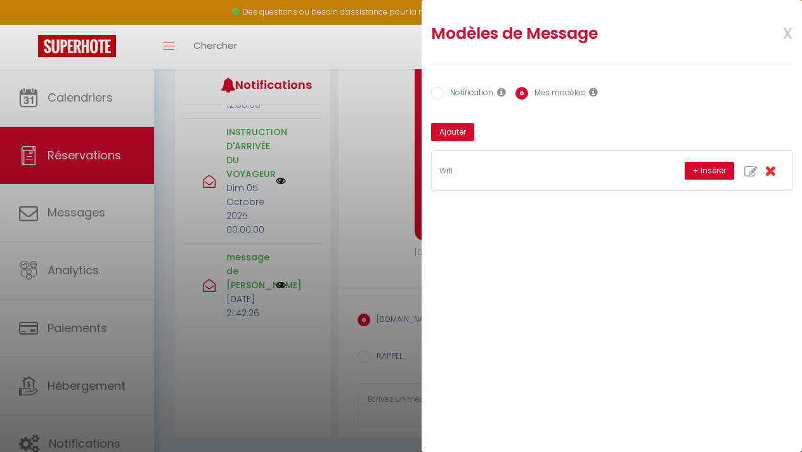
click at [433, 88] on input "Notification" at bounding box center [437, 93] width 13 height 13
radio input "true"
radio input "false"
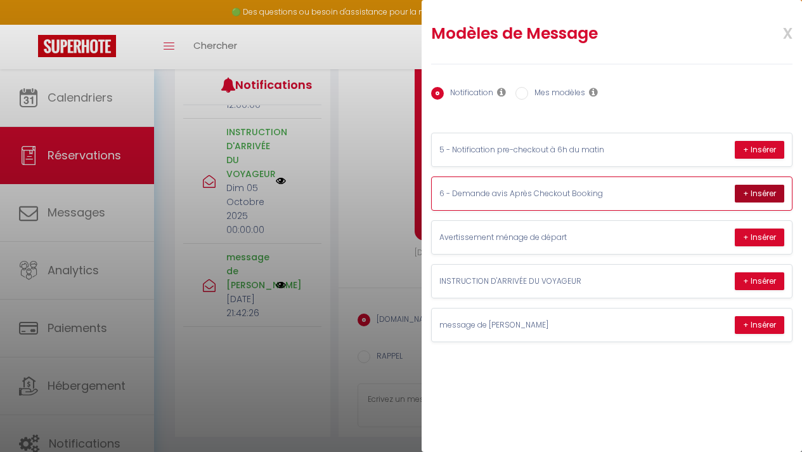
click at [766, 195] on button "+ Insérer" at bounding box center [759, 194] width 49 height 18
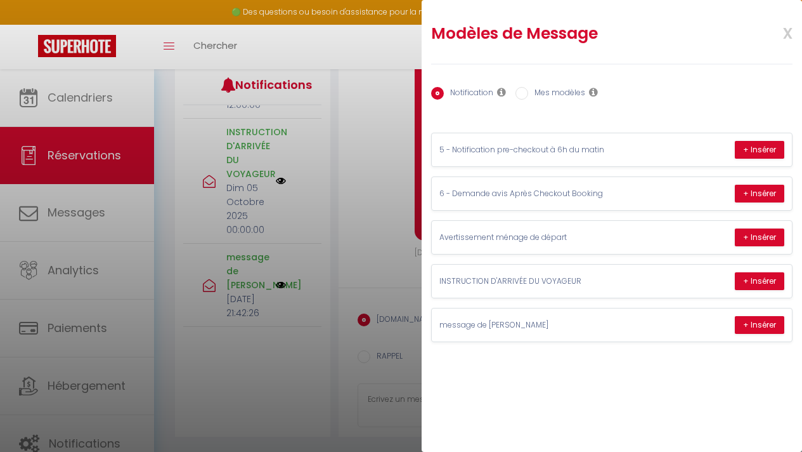
type textarea "J'espère que vous êtes bien rentré ! Je tenais à vous remercier d'avoir rendu l…"
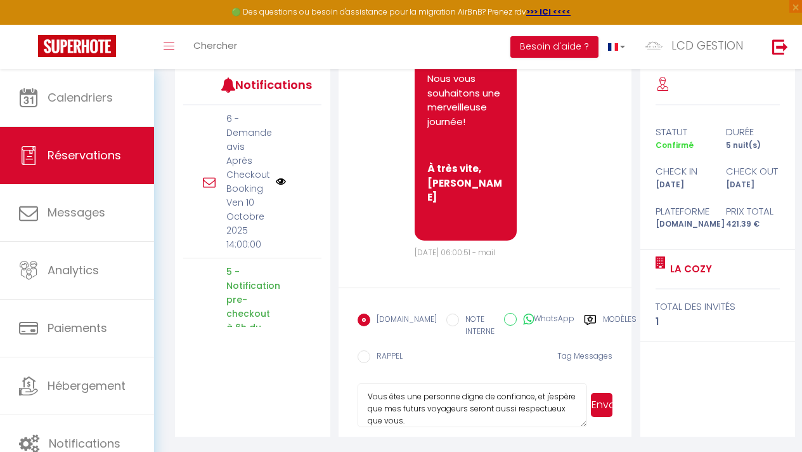
scroll to position [0, 0]
drag, startPoint x: 480, startPoint y: 421, endPoint x: 351, endPoint y: 372, distance: 137.1
click at [351, 372] on form "Booking.com NOTE INTERNE WhatsApp Modèles 10 « ‹ » › Oct 2025 2020 ~ 2030 Dim L…" at bounding box center [486, 361] width 294 height 149
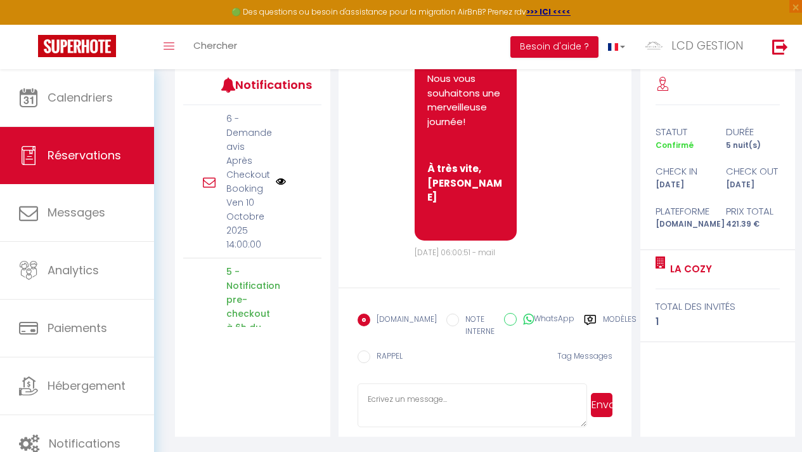
click at [276, 178] on img at bounding box center [281, 181] width 10 height 10
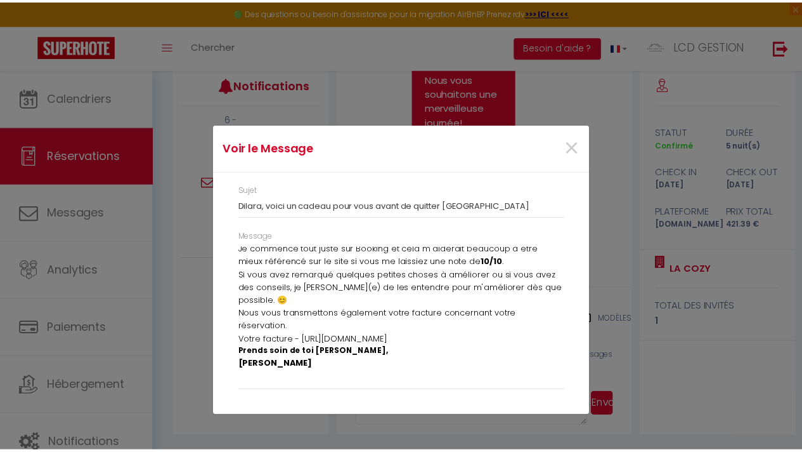
scroll to position [56, 0]
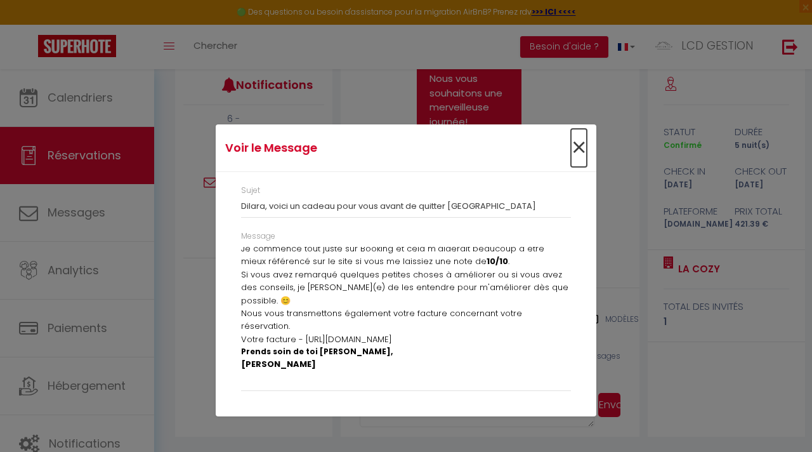
click at [580, 144] on span "×" at bounding box center [579, 148] width 16 height 38
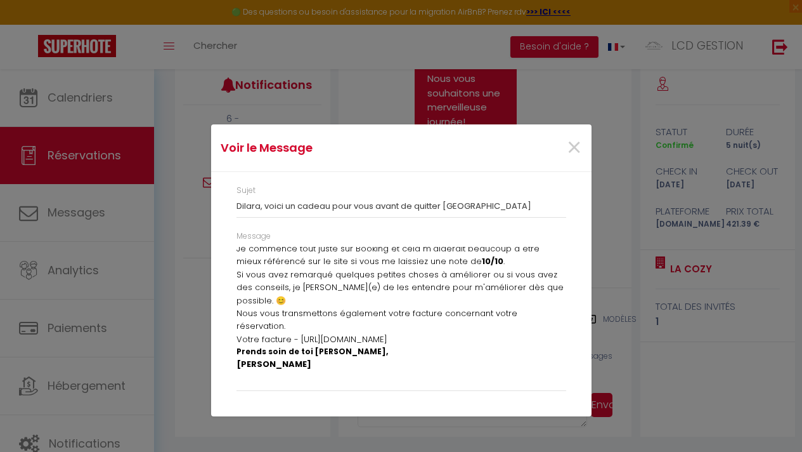
scroll to position [10013, 0]
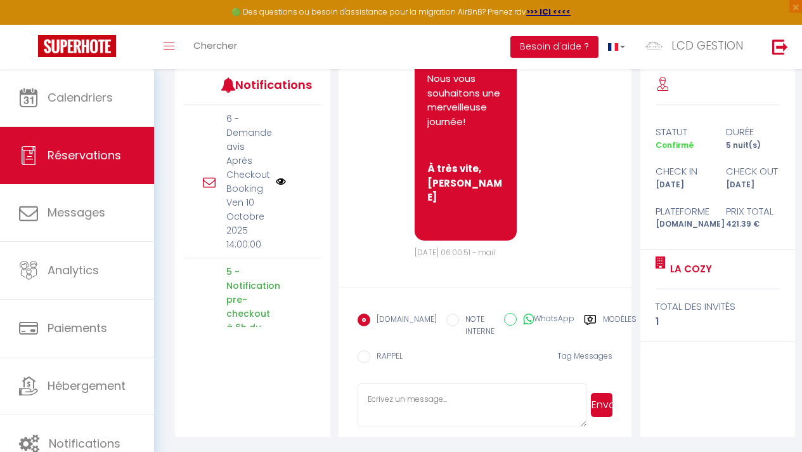
click at [204, 179] on icon at bounding box center [209, 182] width 13 height 13
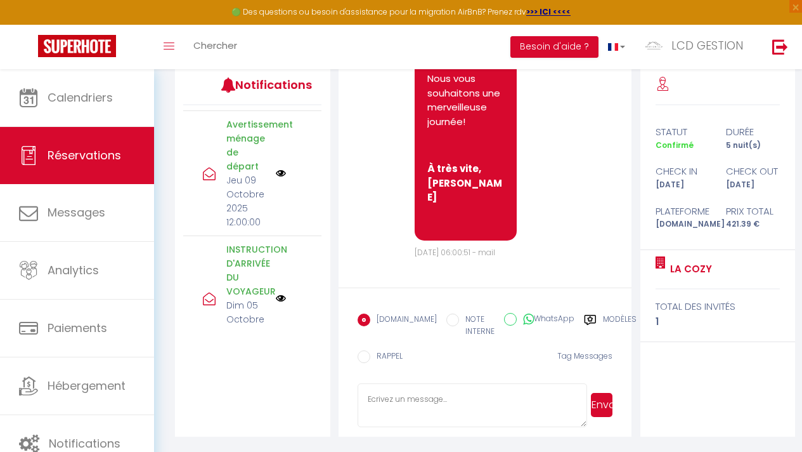
scroll to position [285, 0]
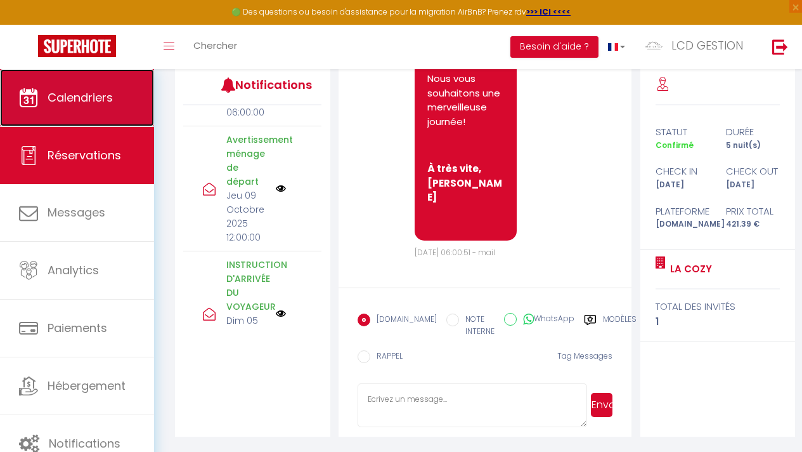
drag, startPoint x: 113, startPoint y: 95, endPoint x: 126, endPoint y: 98, distance: 13.2
click at [114, 95] on link "Calendriers" at bounding box center [77, 97] width 154 height 57
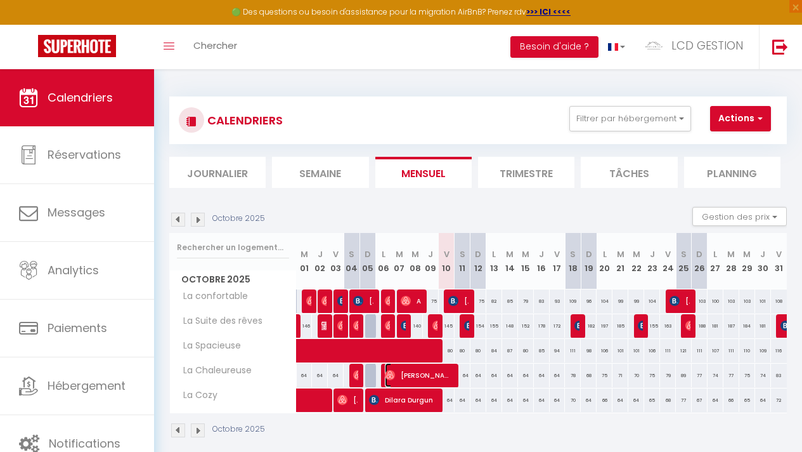
click at [431, 375] on span "Dounia Hamidi" at bounding box center [418, 375] width 66 height 24
select select "OK"
select select "0"
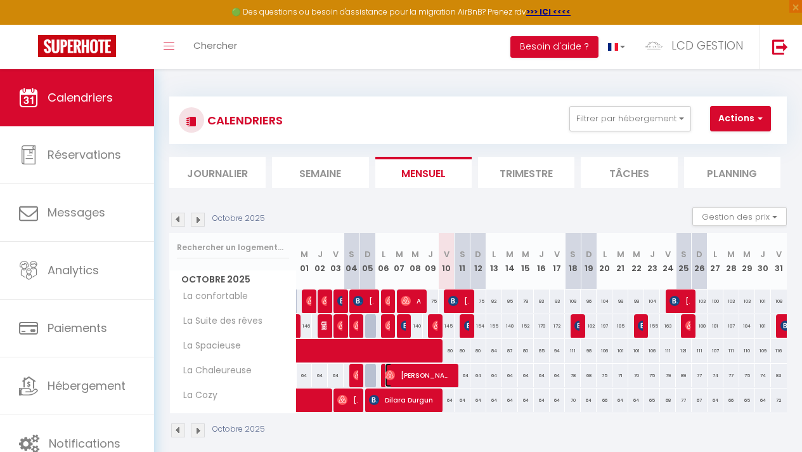
select select "1"
select select
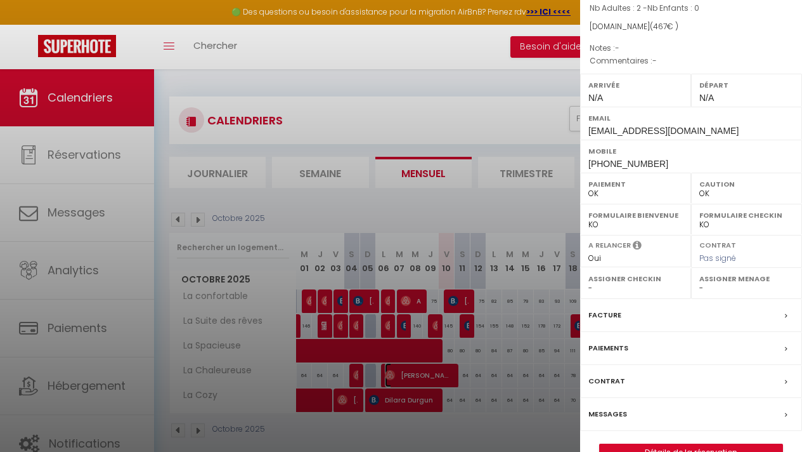
scroll to position [111, 0]
click at [636, 317] on div "Facture" at bounding box center [691, 315] width 222 height 33
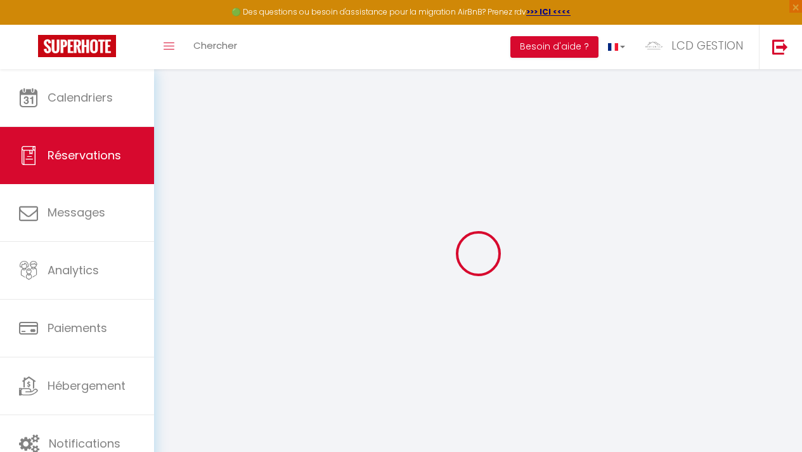
select select "other"
select select "cleaning"
select select
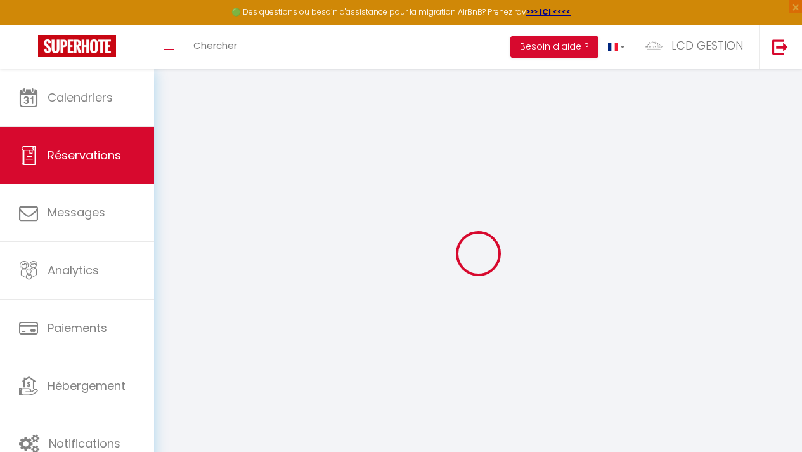
checkbox input "false"
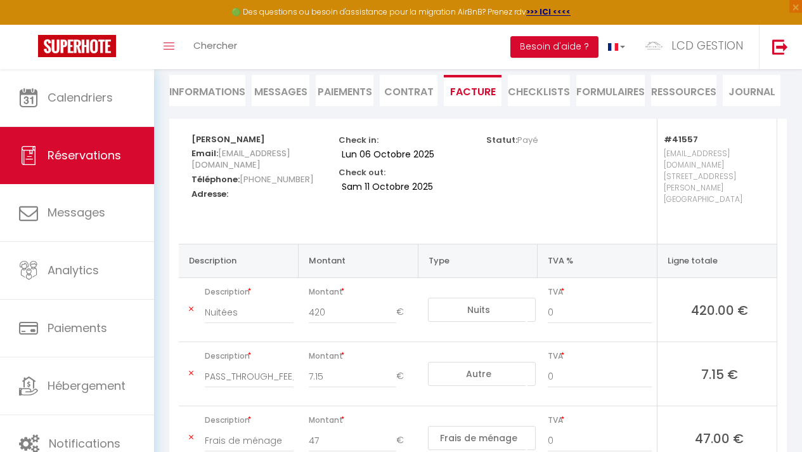
scroll to position [65, 0]
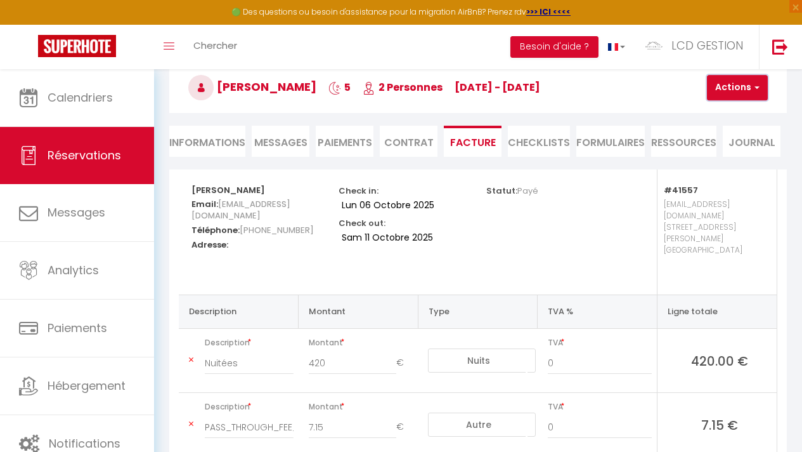
click at [756, 84] on span "button" at bounding box center [756, 87] width 8 height 11
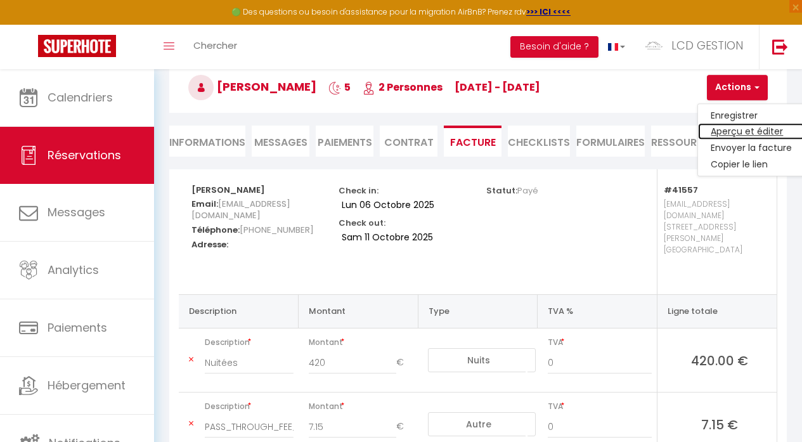
click at [770, 129] on link "Aperçu et éditer" at bounding box center [751, 132] width 107 height 16
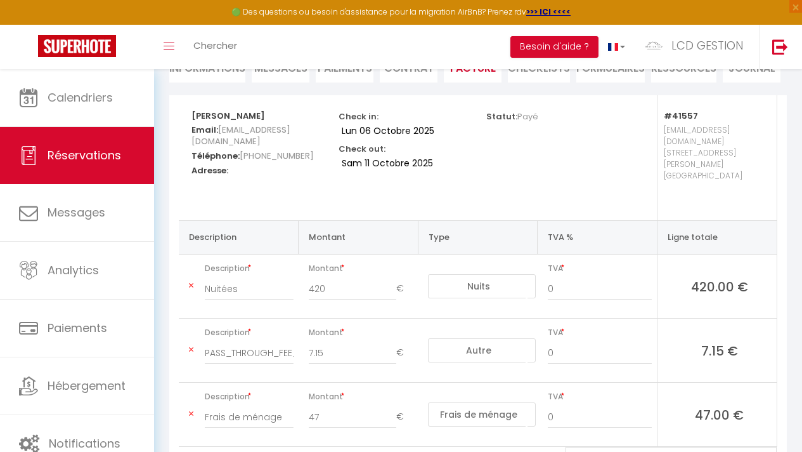
scroll to position [0, 0]
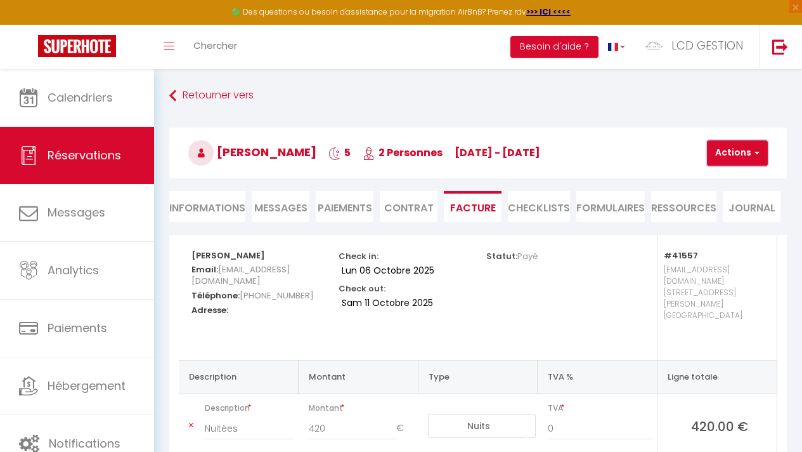
click at [741, 155] on button "Actions" at bounding box center [737, 152] width 61 height 25
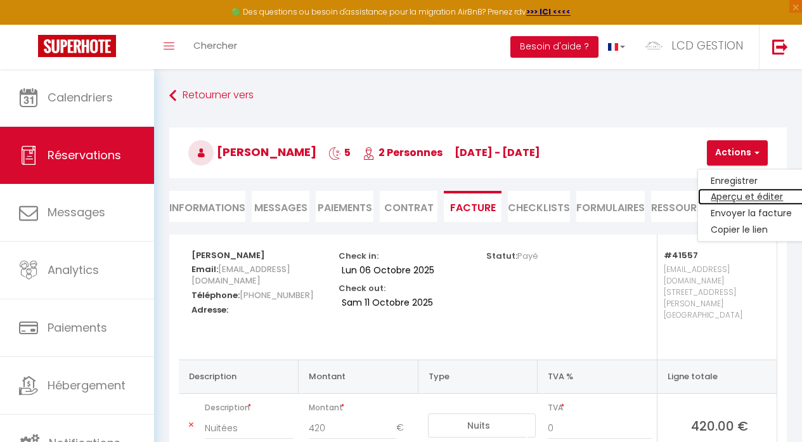
click at [752, 200] on link "Aperçu et éditer" at bounding box center [751, 197] width 107 height 16
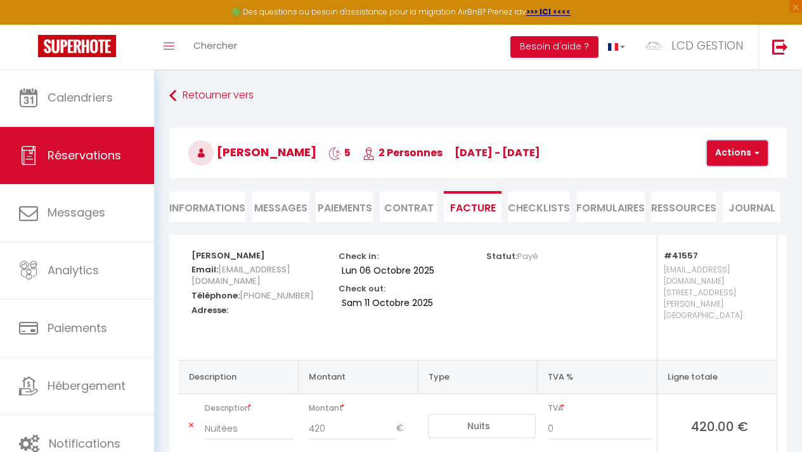
click at [753, 161] on button "Actions" at bounding box center [737, 152] width 61 height 25
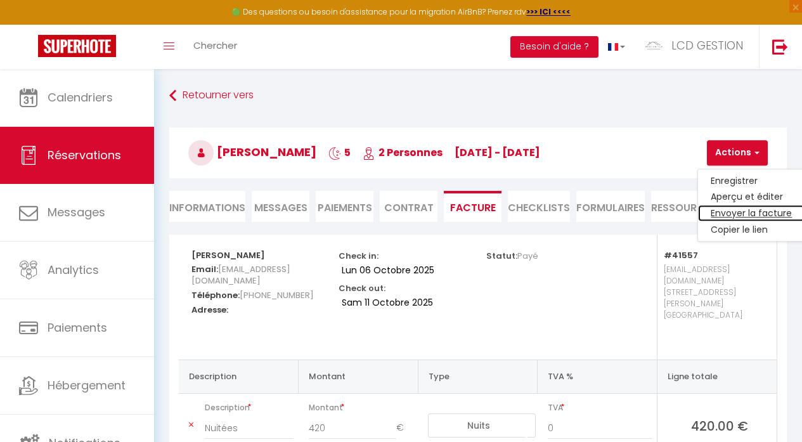
click at [756, 214] on link "Envoyer la facture" at bounding box center [751, 214] width 107 height 16
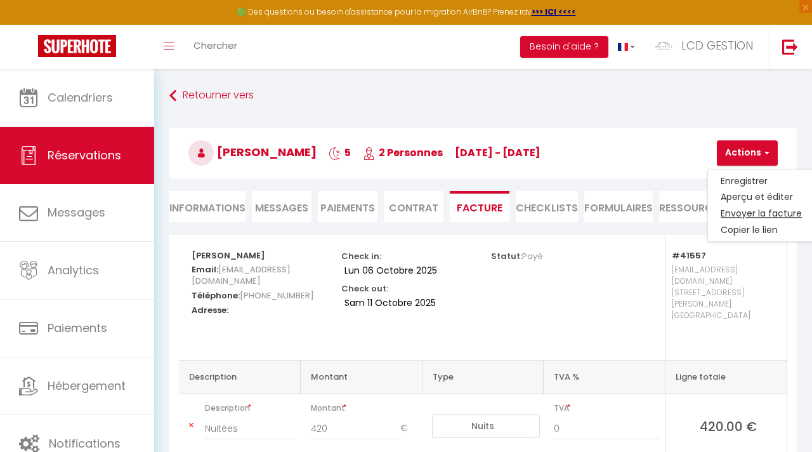
type input "ytteinak9hgunheyhsck0vc5fuel@reply.superhote.com"
type input "Your invoice 6902877 - La Chaleureuse"
type textarea "Hi, Here is the link to download your invoice: https://superhote.com/applink/in…"
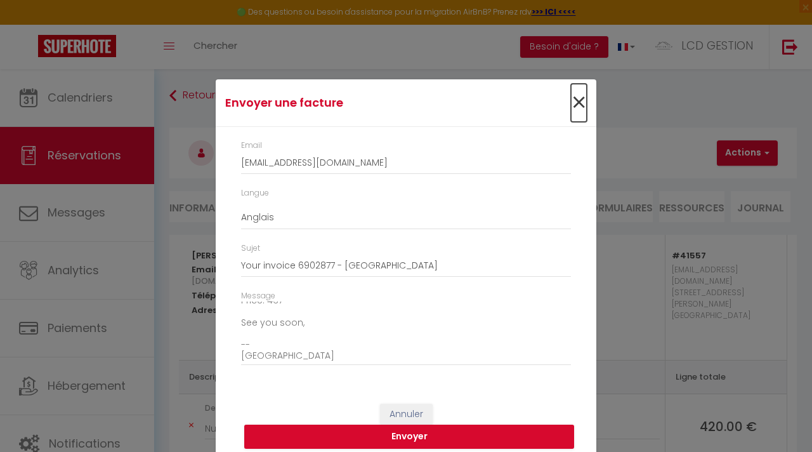
click at [575, 102] on span "×" at bounding box center [579, 103] width 16 height 38
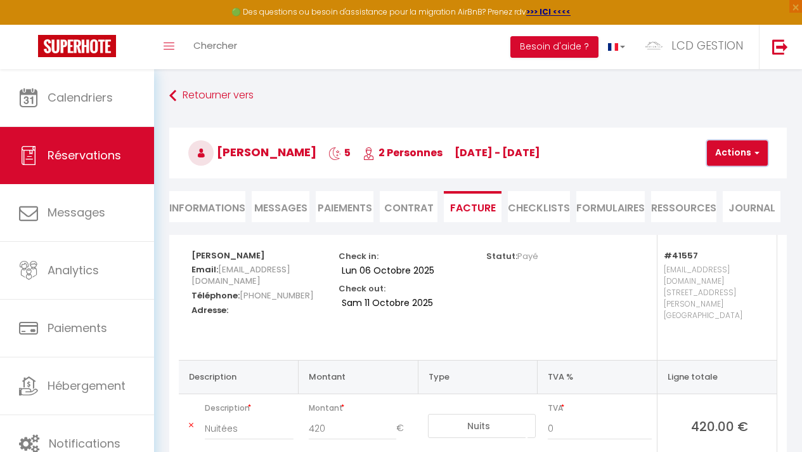
click at [743, 149] on button "Actions" at bounding box center [737, 152] width 61 height 25
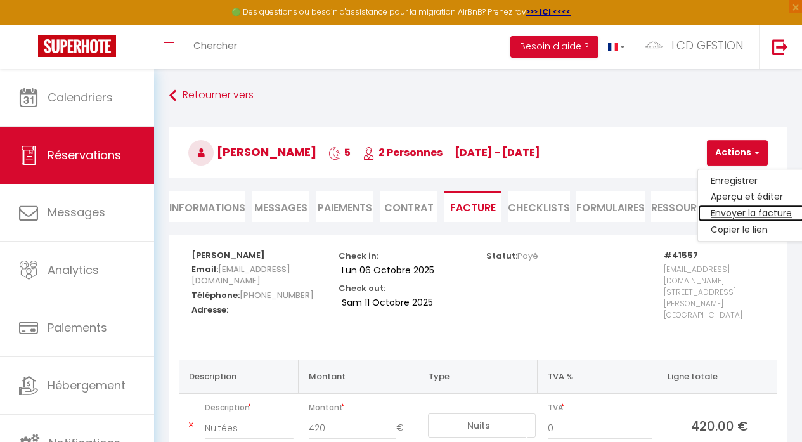
click at [757, 212] on link "Envoyer la facture" at bounding box center [751, 214] width 107 height 16
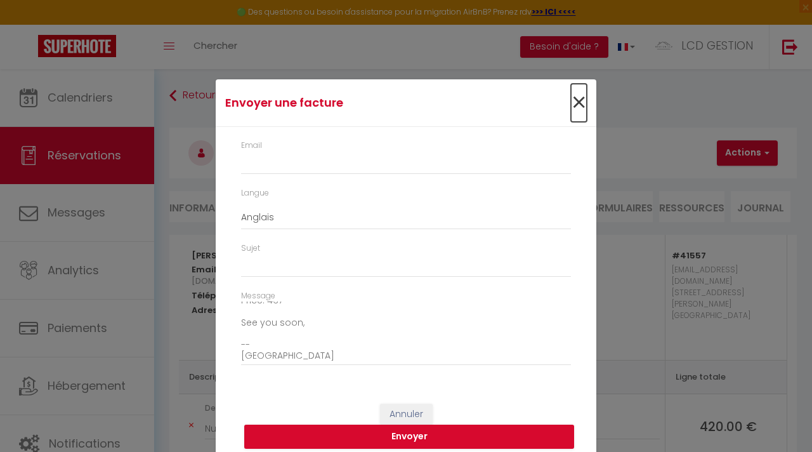
click at [577, 108] on span "×" at bounding box center [579, 103] width 16 height 38
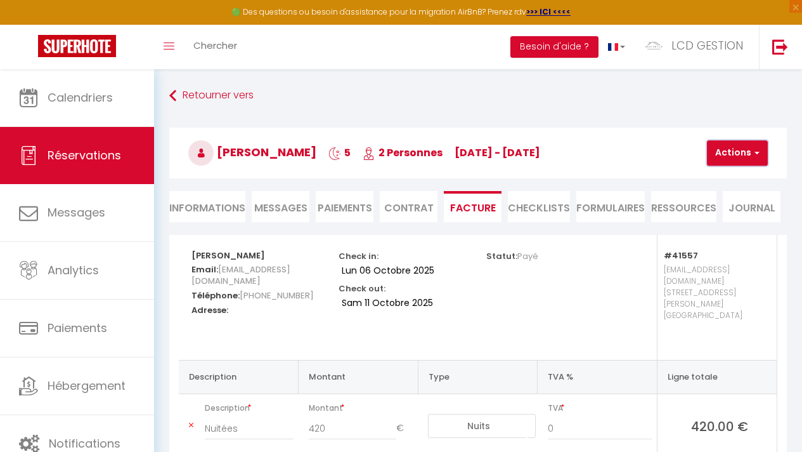
click at [740, 152] on button "Actions" at bounding box center [737, 152] width 61 height 25
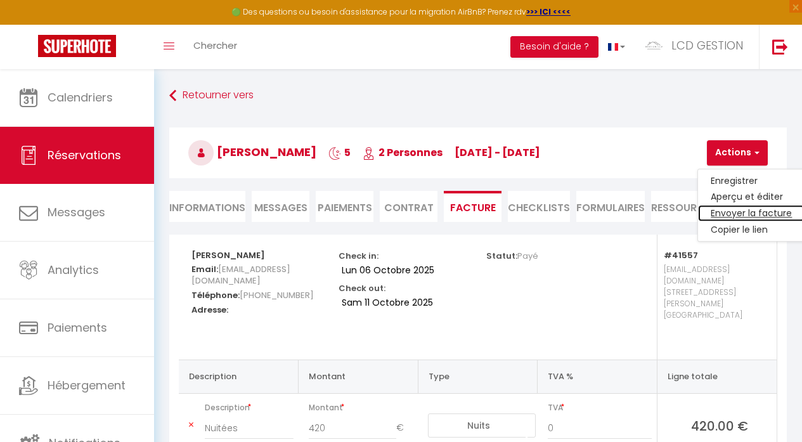
click at [767, 216] on link "Envoyer la facture" at bounding box center [751, 214] width 107 height 16
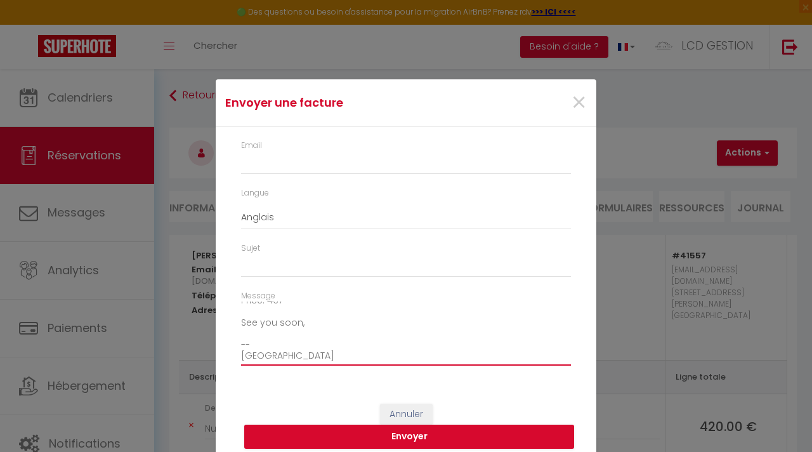
click at [467, 311] on textarea "Hi, Here is the link to download your invoice: https://superhote.com/applink/in…" at bounding box center [406, 333] width 330 height 64
drag, startPoint x: 577, startPoint y: 105, endPoint x: 229, endPoint y: 94, distance: 347.7
click at [577, 105] on span "×" at bounding box center [579, 103] width 16 height 38
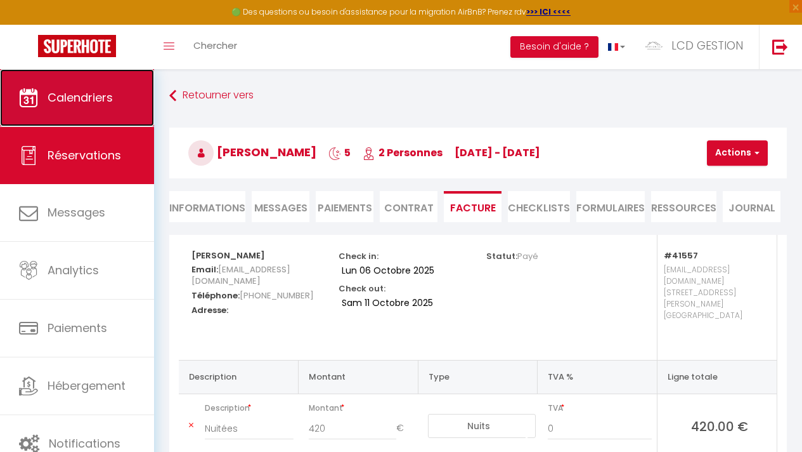
click at [92, 105] on span "Calendriers" at bounding box center [80, 97] width 65 height 16
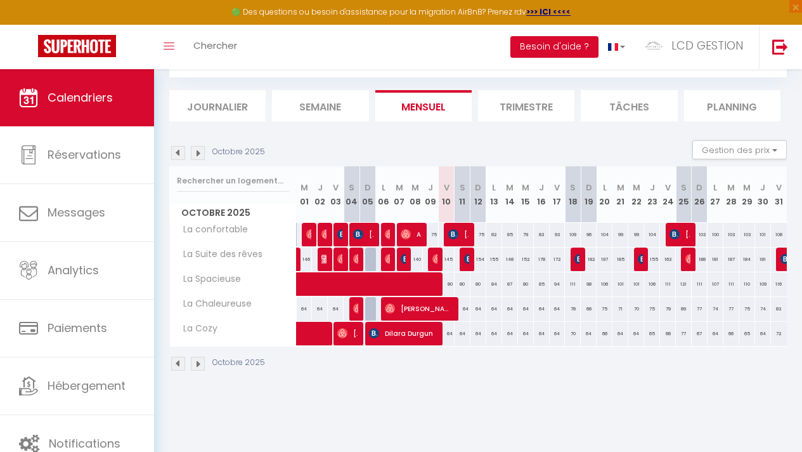
drag, startPoint x: 357, startPoint y: 380, endPoint x: 426, endPoint y: 389, distance: 69.8
click at [426, 384] on section "Octobre 2025 Gestion des prix Nb Nuits minimum Règles Disponibilité Octobre 202…" at bounding box center [478, 255] width 618 height 256
click at [425, 393] on div "CALENDRIERS Filtrer par hébergement Tous La confortable La Spacieuse La Chaleur…" at bounding box center [478, 201] width 648 height 396
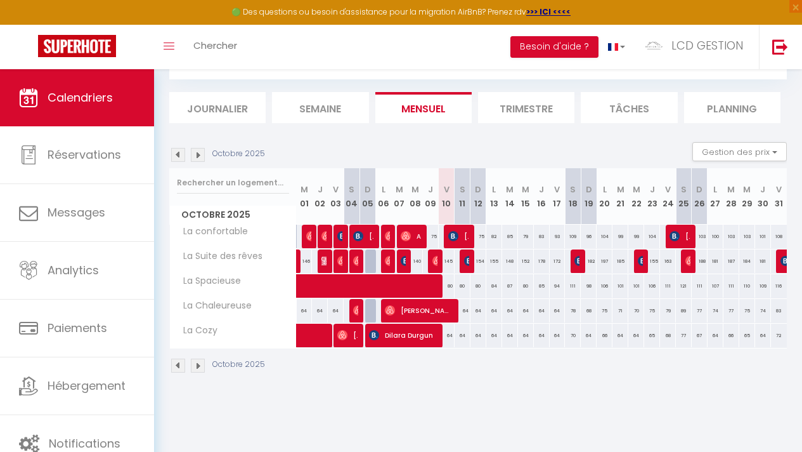
scroll to position [64, 0]
click at [176, 159] on img at bounding box center [178, 155] width 14 height 14
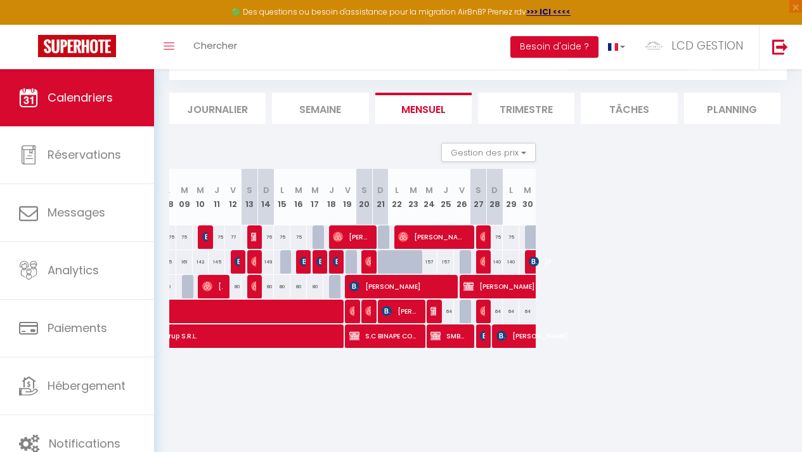
scroll to position [0, 0]
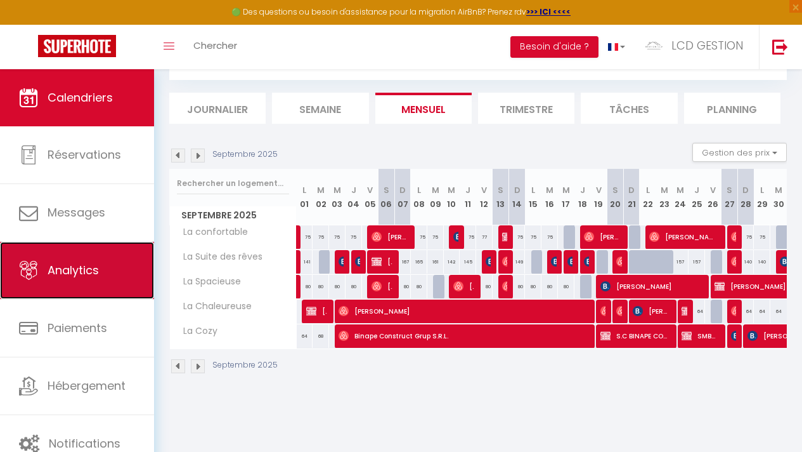
click at [89, 263] on span "Analytics" at bounding box center [73, 270] width 51 height 16
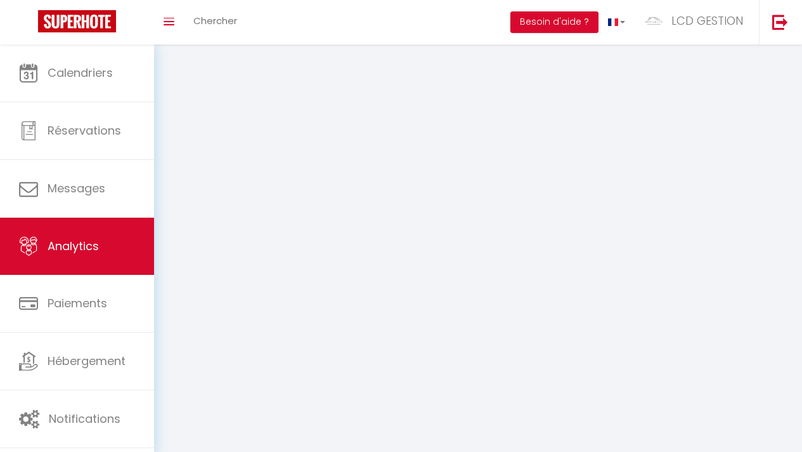
select select "2025"
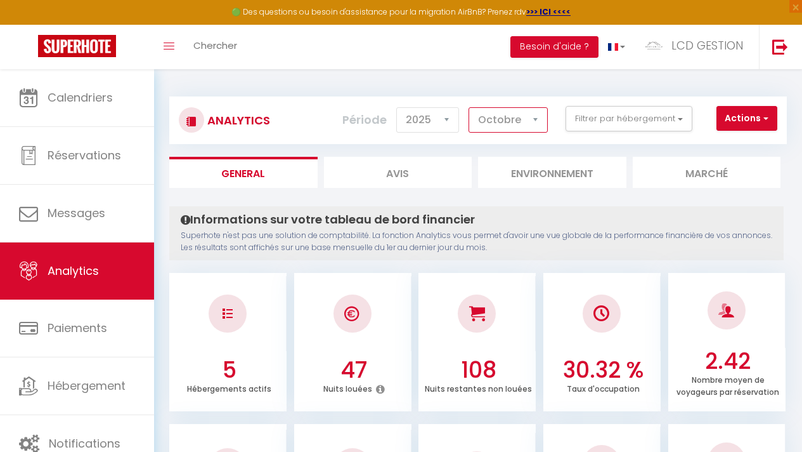
click at [503, 119] on select "Janvier Février Mars Avril Mai Juin Juillet Août Septembre Octobre Novembre Déc…" at bounding box center [508, 119] width 79 height 25
click at [469, 107] on select "Janvier Février Mars Avril Mai Juin Juillet Août Septembre Octobre Novembre Déc…" at bounding box center [508, 119] width 79 height 25
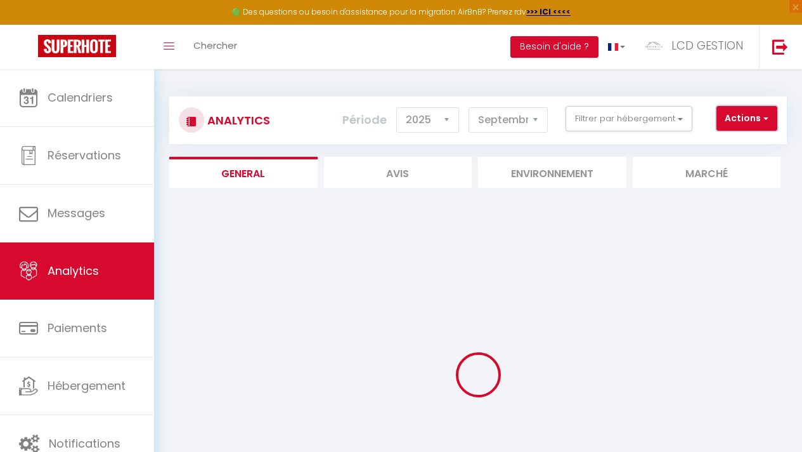
click at [728, 118] on button "Actions" at bounding box center [747, 118] width 61 height 25
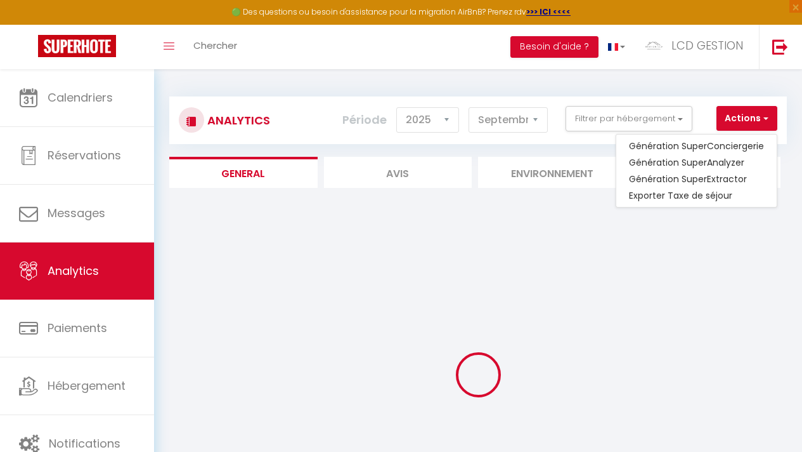
click at [693, 91] on div "Analytics Actions Génération SuperConciergerie Génération SuperAnalyzer Générat…" at bounding box center [478, 114] width 618 height 60
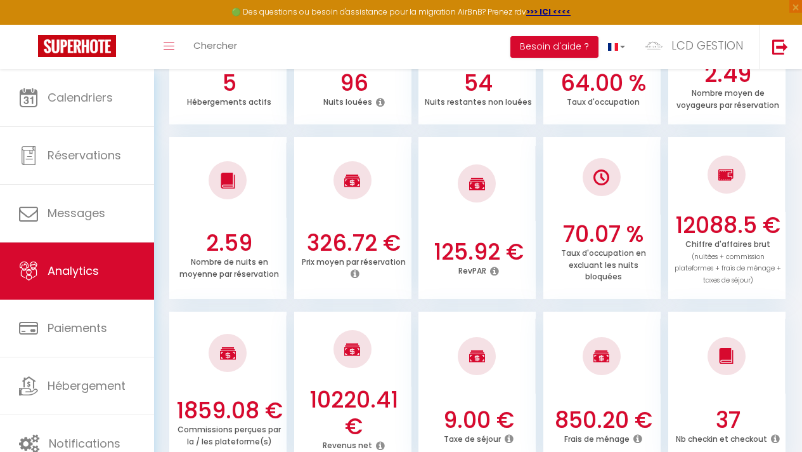
scroll to position [289, 0]
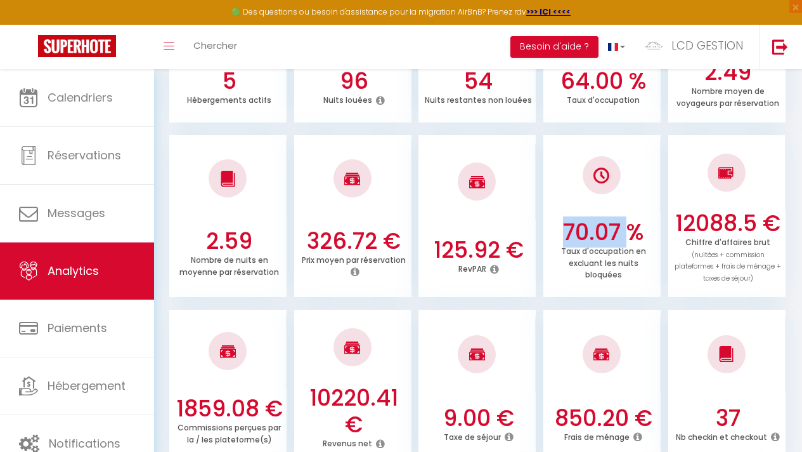
drag, startPoint x: 552, startPoint y: 233, endPoint x: 630, endPoint y: 243, distance: 78.0
click at [630, 243] on h3 "70.07 %" at bounding box center [603, 232] width 108 height 27
drag, startPoint x: 644, startPoint y: 238, endPoint x: 544, endPoint y: 243, distance: 100.9
click at [544, 243] on div "70.07 % Taux d'occupation en excluant les nuits bloquées" at bounding box center [602, 256] width 117 height 75
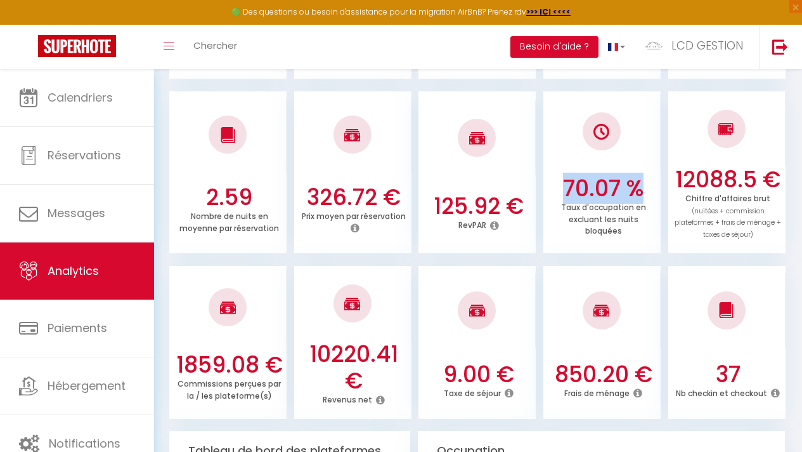
scroll to position [316, 0]
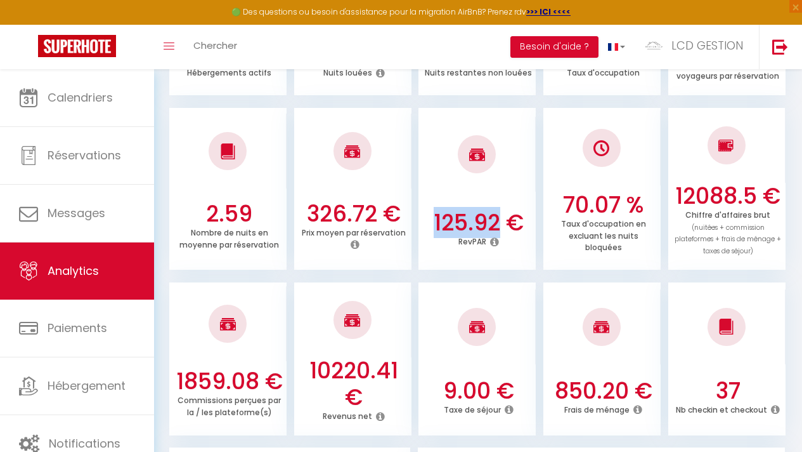
drag, startPoint x: 433, startPoint y: 223, endPoint x: 503, endPoint y: 230, distance: 70.2
click at [503, 230] on h3 "125.92 €" at bounding box center [479, 222] width 108 height 27
drag, startPoint x: 426, startPoint y: 223, endPoint x: 501, endPoint y: 225, distance: 74.9
click at [501, 225] on h3 "125.92 €" at bounding box center [479, 222] width 108 height 27
drag, startPoint x: 431, startPoint y: 220, endPoint x: 506, endPoint y: 223, distance: 74.9
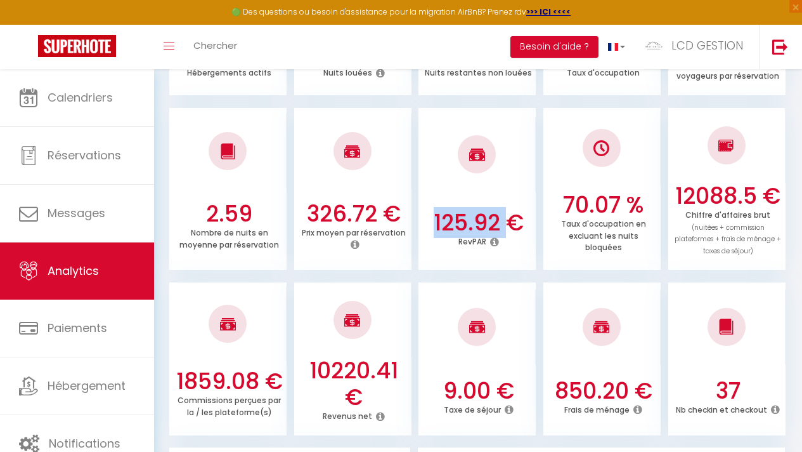
click at [506, 223] on h3 "125.92 €" at bounding box center [479, 222] width 108 height 27
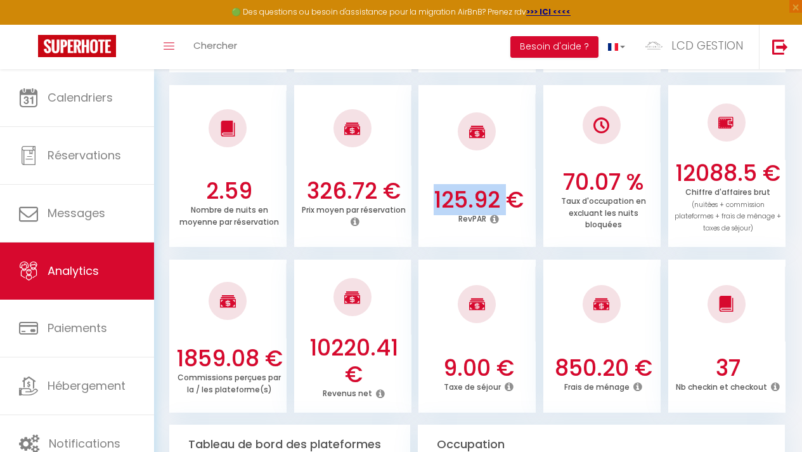
scroll to position [339, 0]
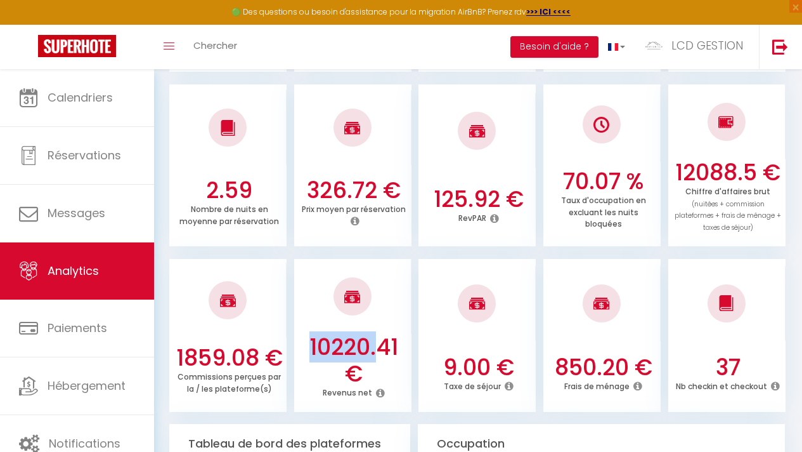
drag, startPoint x: 310, startPoint y: 349, endPoint x: 381, endPoint y: 350, distance: 70.4
click at [381, 350] on h3 "10220.41 €" at bounding box center [354, 360] width 108 height 53
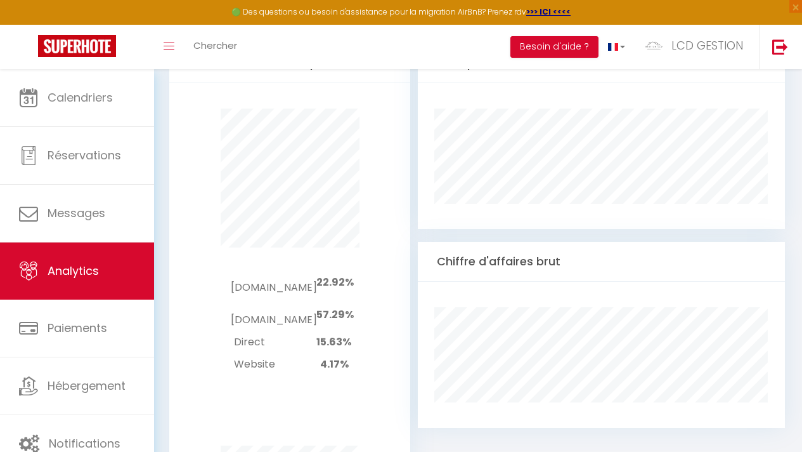
scroll to position [778, 0]
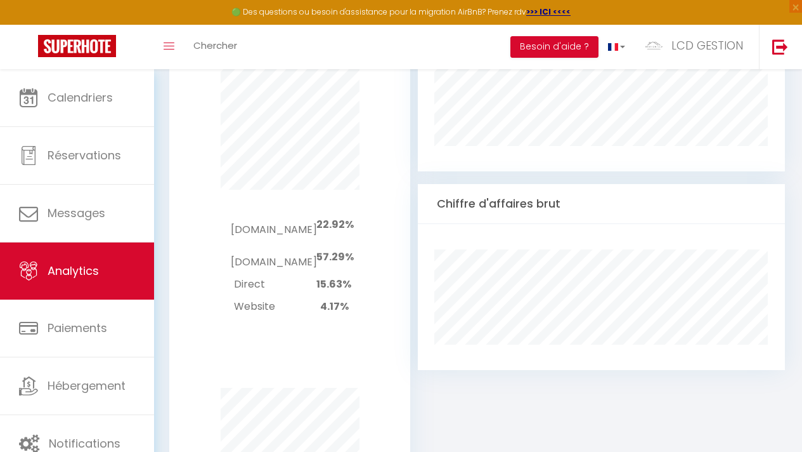
drag, startPoint x: 312, startPoint y: 267, endPoint x: 372, endPoint y: 296, distance: 66.1
click at [372, 296] on div "Booking.com 22.92% Airbnb.com 57.29% Direct 15.63% Website 4.17%" at bounding box center [289, 263] width 207 height 147
drag, startPoint x: 378, startPoint y: 287, endPoint x: 374, endPoint y: 293, distance: 7.7
click at [374, 293] on div "Booking.com 22.92% Airbnb.com 57.29% Direct 15.63% Website 4.17%" at bounding box center [289, 263] width 207 height 147
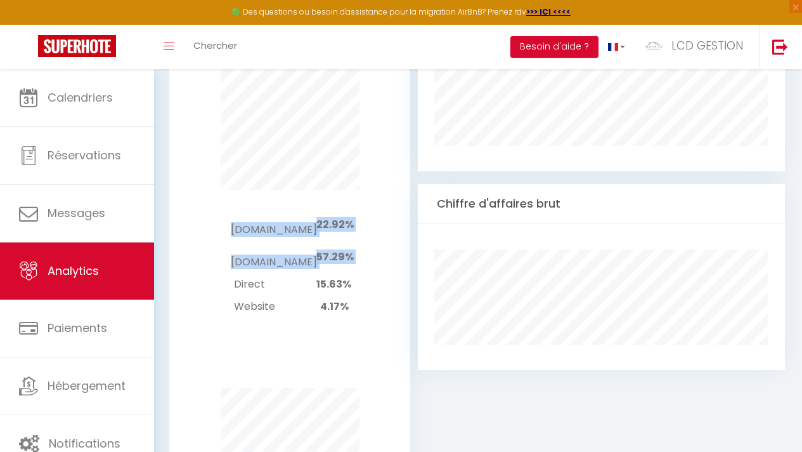
drag, startPoint x: 360, startPoint y: 296, endPoint x: 303, endPoint y: 259, distance: 67.9
click at [303, 259] on div "Booking.com 22.92% Airbnb.com 57.29% Direct 15.63% Website 4.17%" at bounding box center [289, 263] width 207 height 147
click at [310, 273] on td "Direct" at bounding box center [274, 284] width 86 height 22
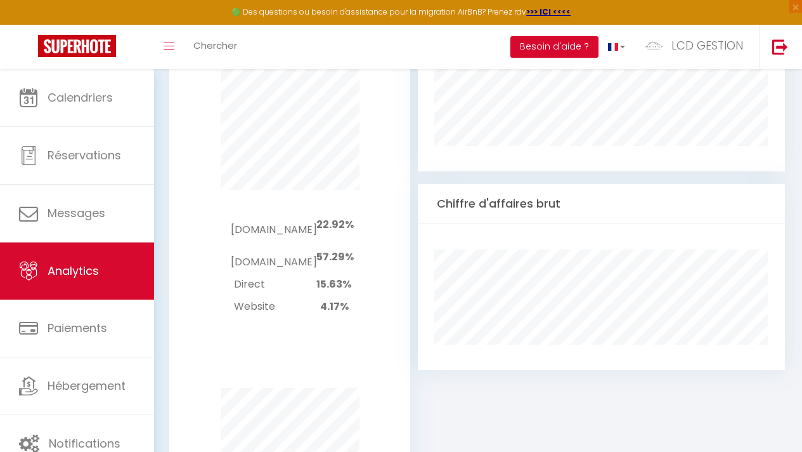
drag, startPoint x: 309, startPoint y: 262, endPoint x: 350, endPoint y: 290, distance: 49.8
click at [349, 288] on div "Booking.com 22.92% Airbnb.com 57.29% Direct 15.63% Website 4.17%" at bounding box center [289, 263] width 207 height 147
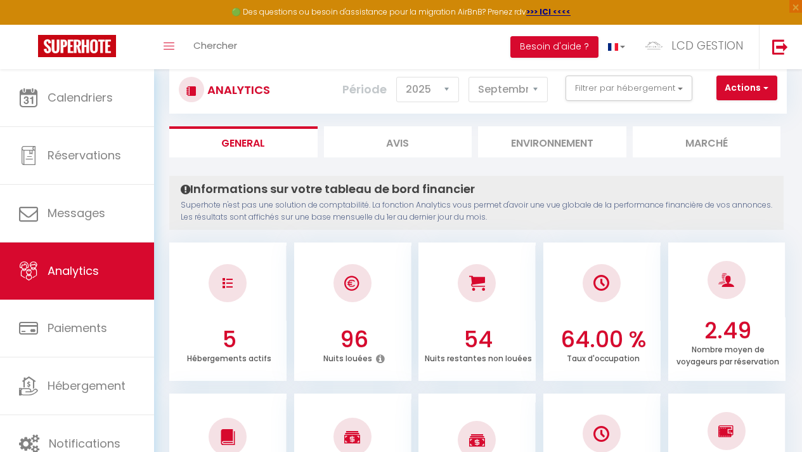
scroll to position [0, 0]
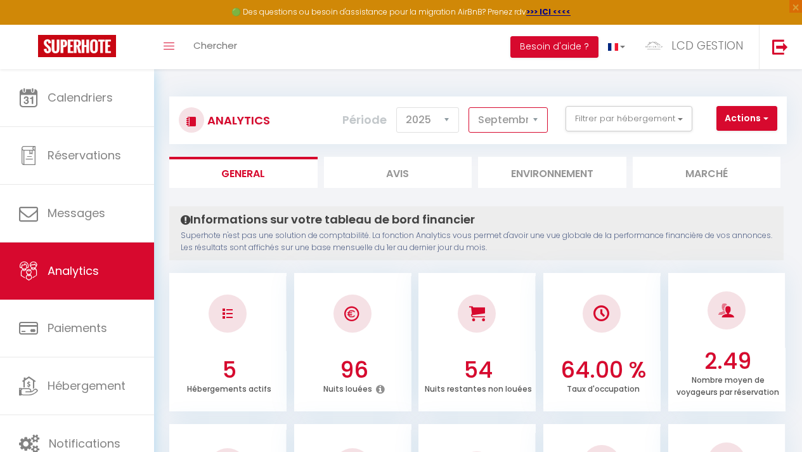
click at [509, 122] on select "Janvier Février Mars Avril Mai Juin Juillet Août Septembre Octobre Novembre Déc…" at bounding box center [508, 119] width 79 height 25
click at [469, 107] on select "Janvier Février Mars Avril Mai Juin Juillet Août Septembre Octobre Novembre Déc…" at bounding box center [508, 119] width 79 height 25
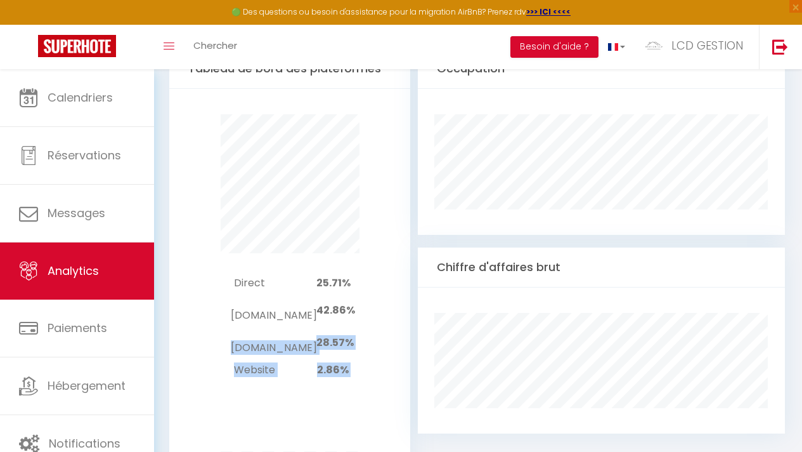
scroll to position [778, 0]
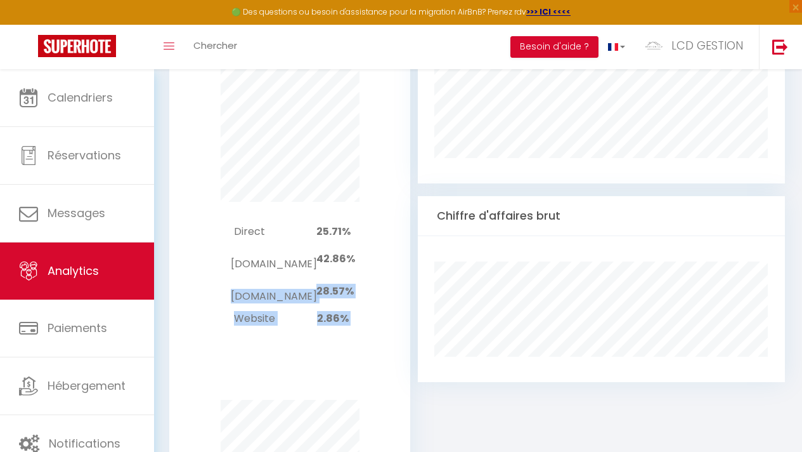
click at [364, 272] on div "Direct 25.71% Booking.com 42.86% Airbnb.com 28.57% Website 2.86%" at bounding box center [289, 275] width 207 height 147
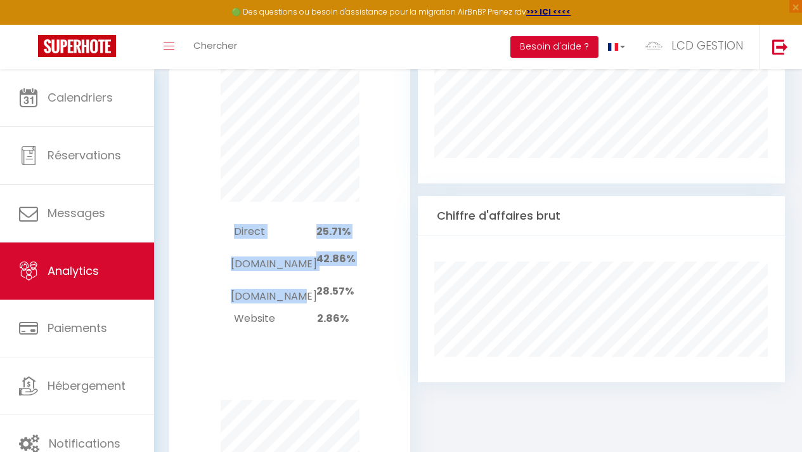
drag, startPoint x: 358, startPoint y: 274, endPoint x: 312, endPoint y: 278, distance: 46.5
click at [312, 278] on div "Direct 25.71% Booking.com 42.86% Airbnb.com 28.57% Website 2.86%" at bounding box center [289, 275] width 207 height 147
click at [313, 277] on td "[DOMAIN_NAME]" at bounding box center [274, 291] width 86 height 32
drag, startPoint x: 354, startPoint y: 273, endPoint x: 325, endPoint y: 273, distance: 28.5
click at [325, 273] on div "Direct 25.71% Booking.com 42.86% Airbnb.com 28.57% Website 2.86%" at bounding box center [289, 275] width 207 height 147
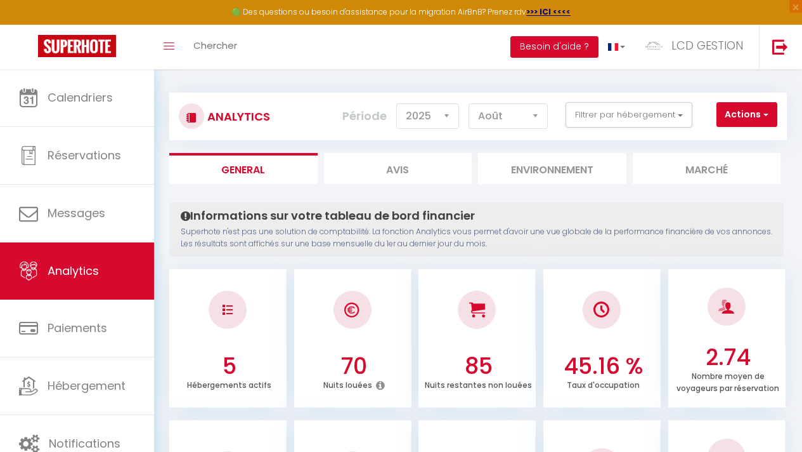
scroll to position [5, 0]
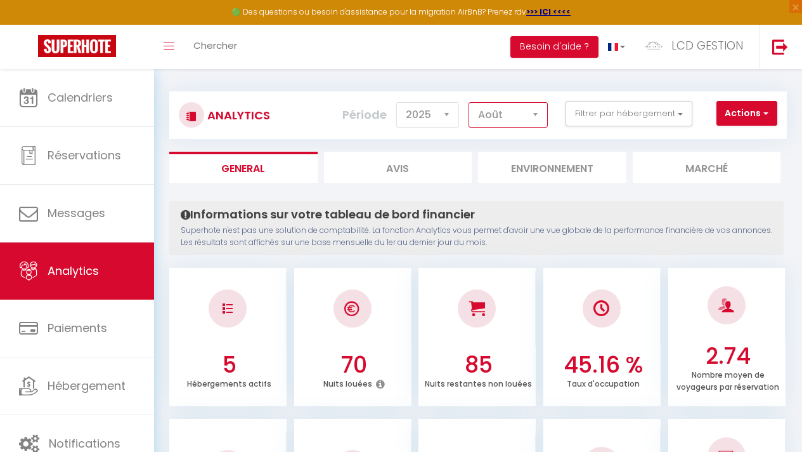
click at [525, 117] on select "Janvier Février Mars Avril Mai Juin Juillet Août Septembre Octobre Novembre Déc…" at bounding box center [508, 114] width 79 height 25
select select "6"
click at [469, 102] on select "Janvier Février Mars Avril Mai Juin Juillet Août Septembre Octobre Novembre Déc…" at bounding box center [508, 114] width 79 height 25
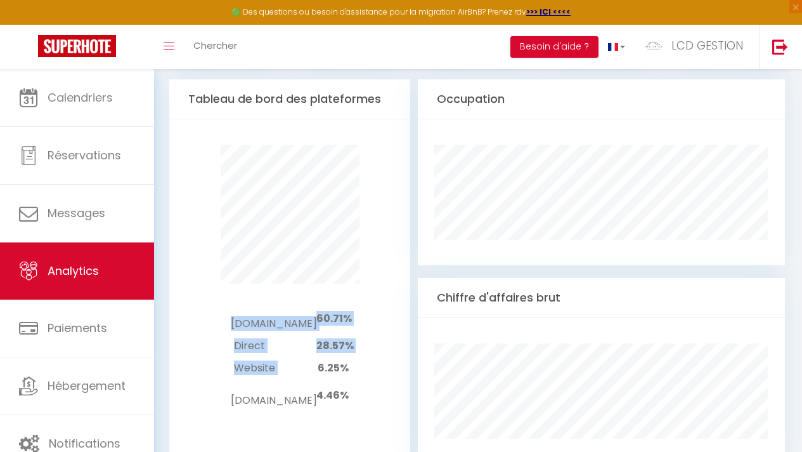
scroll to position [710, 0]
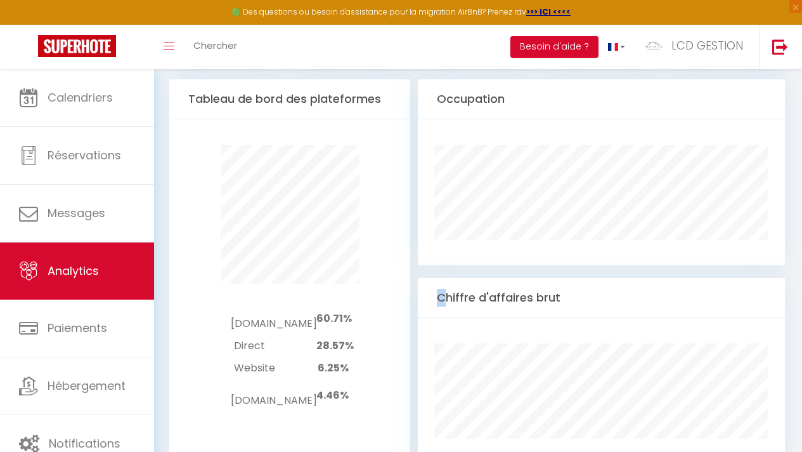
drag, startPoint x: 419, startPoint y: 294, endPoint x: 442, endPoint y: 289, distance: 23.9
click at [443, 289] on div "Chiffre d'affaires brut" at bounding box center [602, 298] width 368 height 40
click at [442, 292] on div "Chiffre d'affaires brut" at bounding box center [602, 298] width 368 height 40
drag, startPoint x: 438, startPoint y: 299, endPoint x: 589, endPoint y: 318, distance: 151.5
click at [589, 318] on div "Chiffre d'affaires brut" at bounding box center [602, 371] width 368 height 186
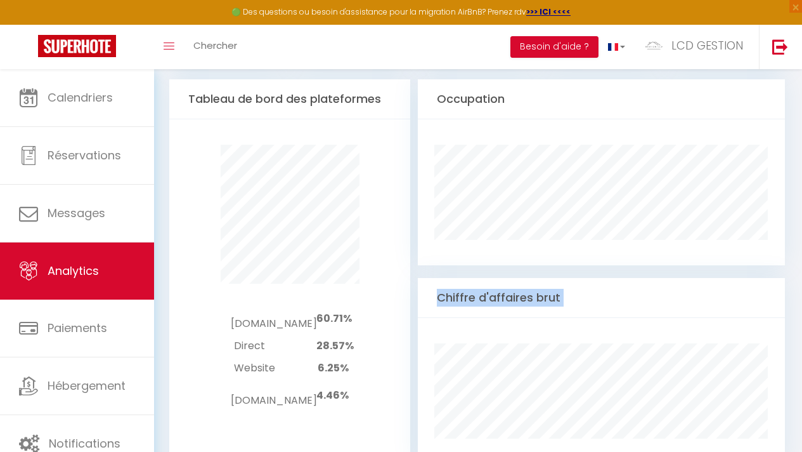
click at [590, 316] on div "Chiffre d'affaires brut" at bounding box center [602, 298] width 368 height 40
drag, startPoint x: 559, startPoint y: 299, endPoint x: 440, endPoint y: 304, distance: 118.7
click at [440, 304] on div "Chiffre d'affaires brut" at bounding box center [602, 298] width 368 height 40
click at [566, 299] on div "Chiffre d'affaires brut" at bounding box center [602, 298] width 368 height 40
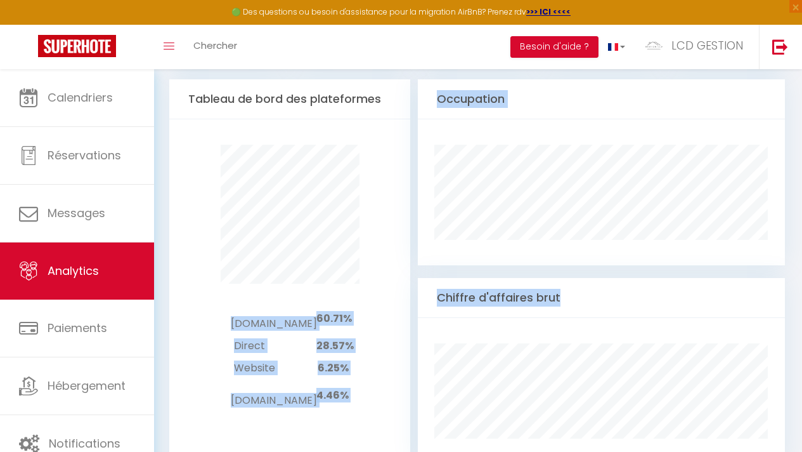
drag, startPoint x: 566, startPoint y: 299, endPoint x: 416, endPoint y: 293, distance: 149.8
click at [408, 294] on div "Tableau de bord des plateformes Pas de canaux à afficher Booking.com 60.71% Dir…" at bounding box center [478, 446] width 618 height 734
click at [433, 290] on div "Chiffre d'affaires brut" at bounding box center [602, 298] width 368 height 40
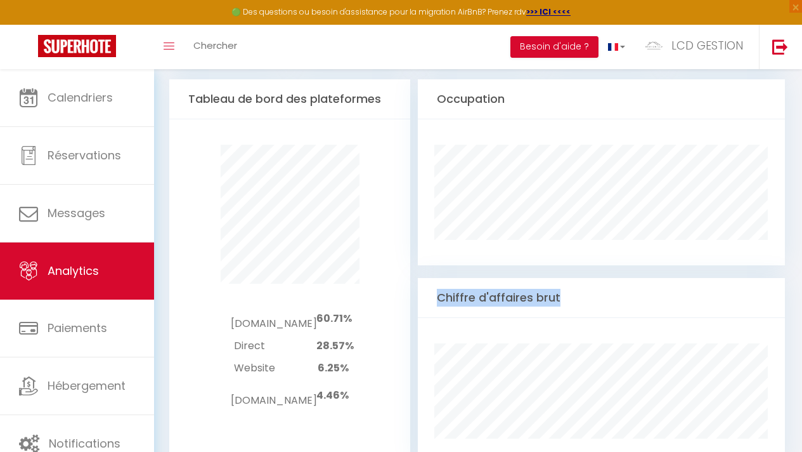
drag, startPoint x: 438, startPoint y: 297, endPoint x: 559, endPoint y: 301, distance: 121.2
click at [559, 301] on div "Chiffre d'affaires brut" at bounding box center [602, 298] width 368 height 40
click at [560, 301] on div "Chiffre d'affaires brut" at bounding box center [602, 298] width 368 height 40
drag, startPoint x: 532, startPoint y: 299, endPoint x: 440, endPoint y: 301, distance: 92.0
click at [440, 301] on div "Chiffre d'affaires brut" at bounding box center [602, 298] width 368 height 40
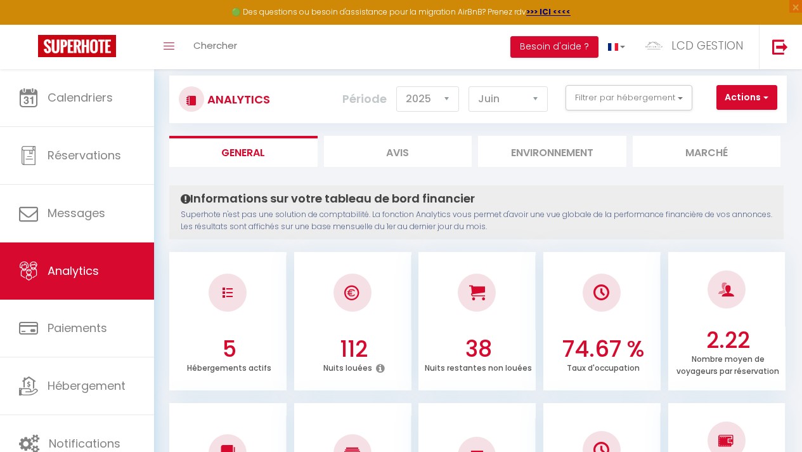
scroll to position [0, 0]
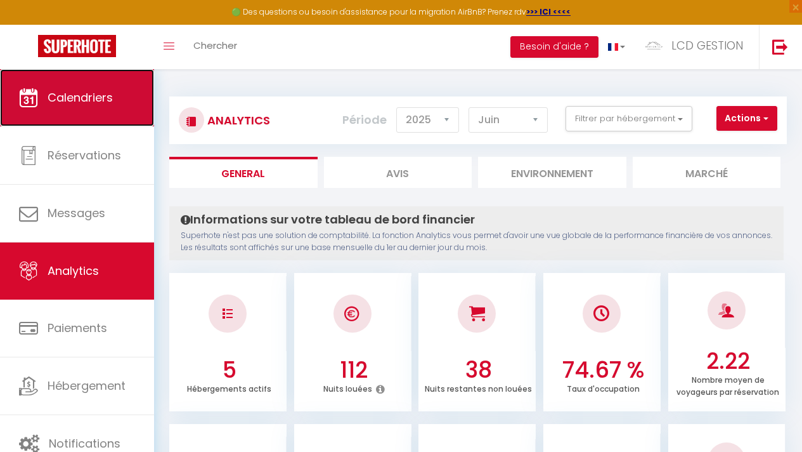
click at [145, 110] on link "Calendriers" at bounding box center [77, 97] width 154 height 57
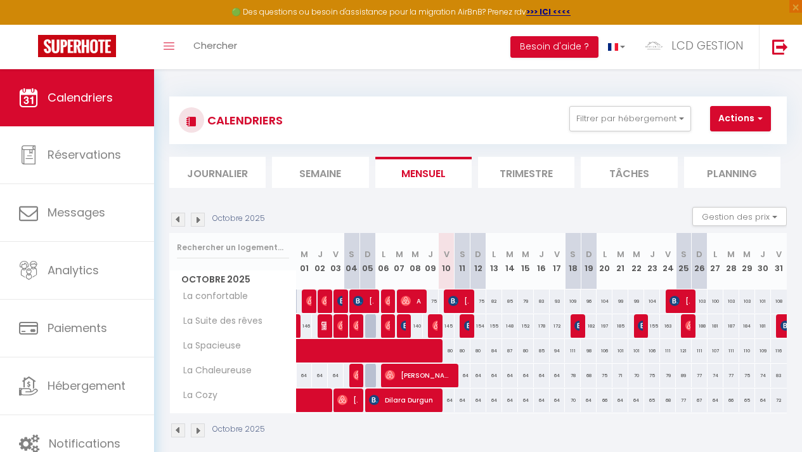
click at [719, 88] on div "CALENDRIERS Filtrer par hébergement Tous La confortable La Spacieuse La Chaleur…" at bounding box center [478, 267] width 618 height 366
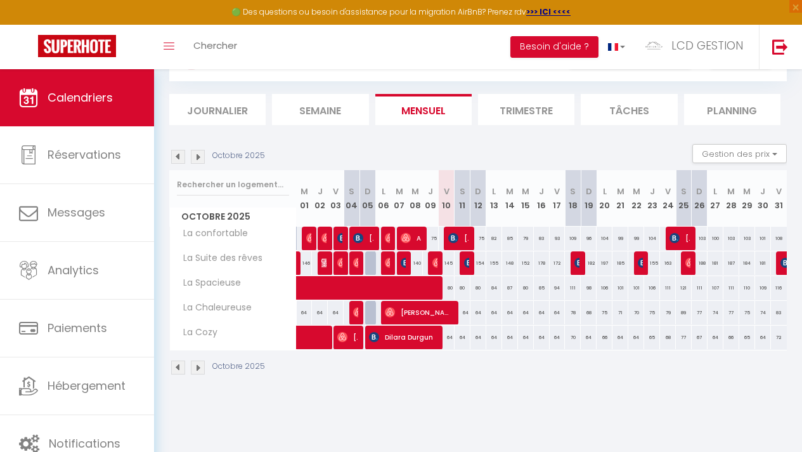
scroll to position [69, 0]
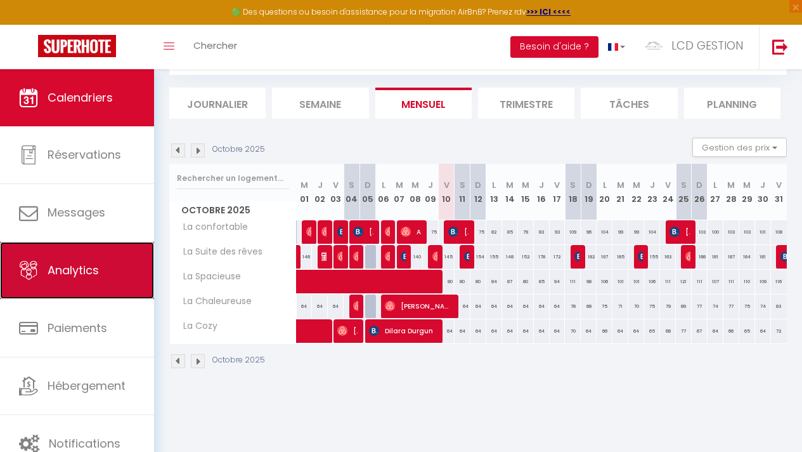
click at [77, 290] on link "Analytics" at bounding box center [77, 270] width 154 height 57
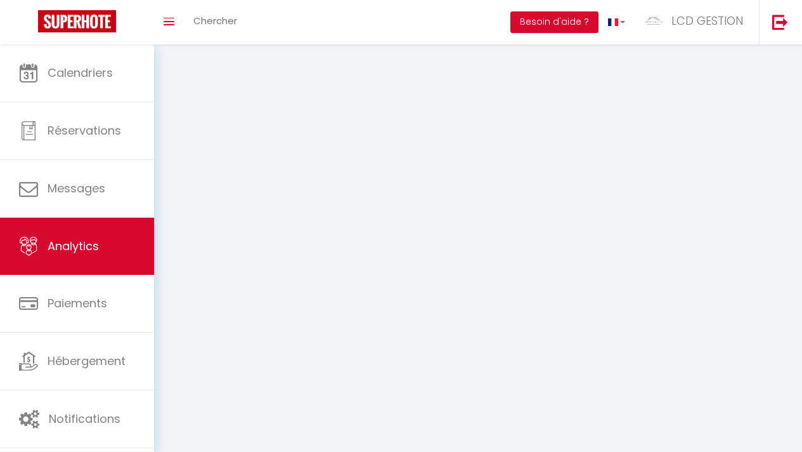
select select "2025"
select select "10"
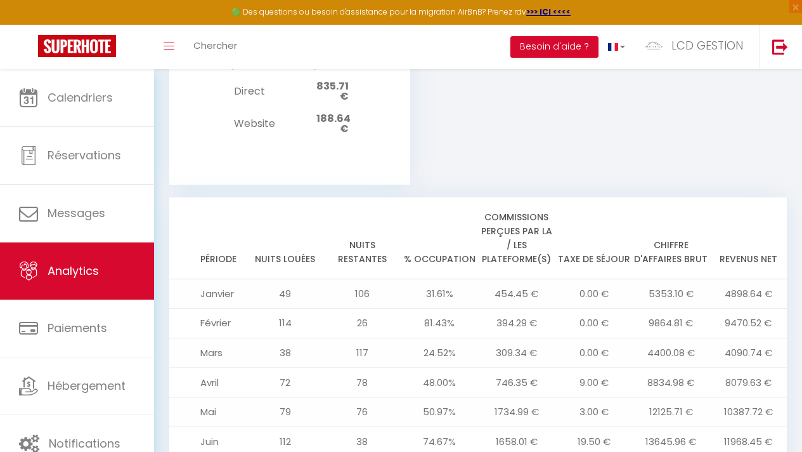
scroll to position [1525, 0]
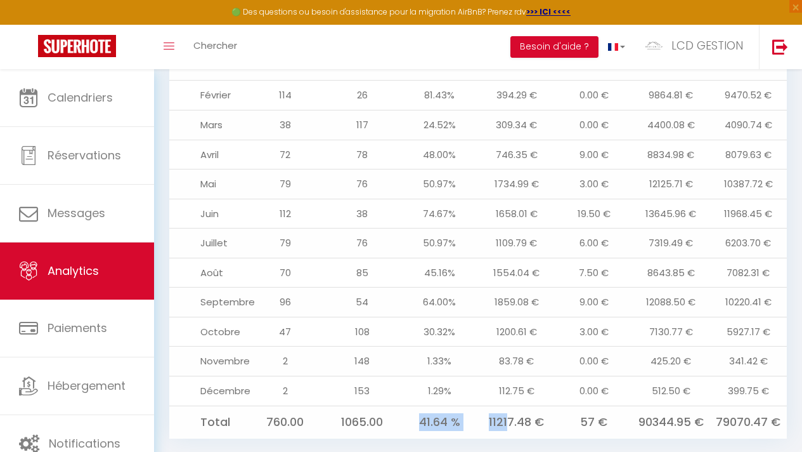
drag, startPoint x: 419, startPoint y: 403, endPoint x: 503, endPoint y: 403, distance: 84.4
click at [506, 405] on tr "Total 760.00 1065.00 41.64 % 11217.48 € 57 € 90344.95 € 79070.47 €" at bounding box center [478, 421] width 618 height 32
click at [465, 405] on td "41.64 %" at bounding box center [439, 421] width 77 height 32
drag, startPoint x: 457, startPoint y: 401, endPoint x: 400, endPoint y: 407, distance: 57.3
click at [400, 407] on tr "Total 760.00 1065.00 41.64 % 11217.48 € 57 € 90344.95 € 79070.47 €" at bounding box center [478, 421] width 618 height 32
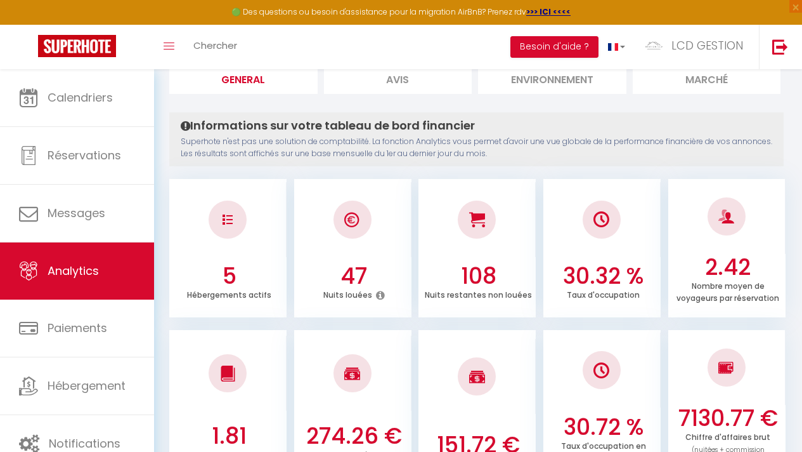
scroll to position [0, 0]
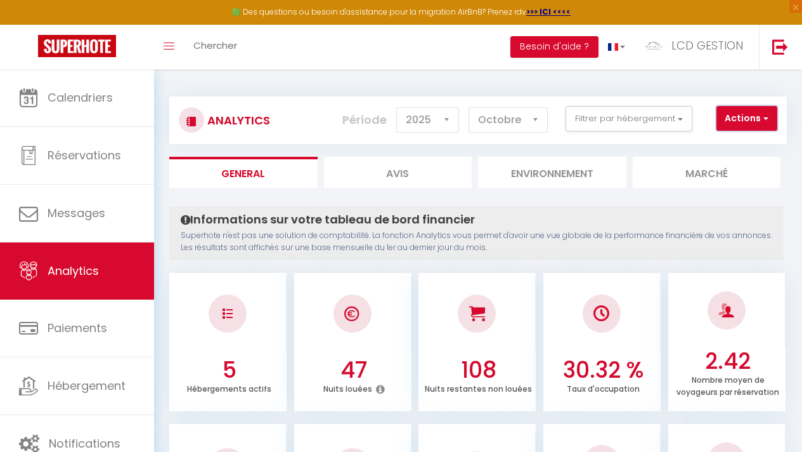
click at [747, 124] on button "Actions" at bounding box center [747, 118] width 61 height 25
click at [662, 106] on button "Filtrer par hébergement" at bounding box center [629, 118] width 127 height 25
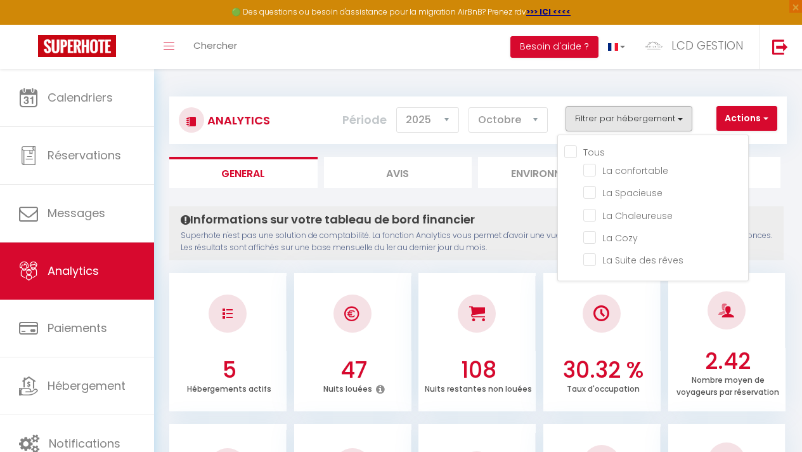
drag, startPoint x: 259, startPoint y: 176, endPoint x: 251, endPoint y: 176, distance: 7.6
click at [259, 176] on li "General" at bounding box center [243, 172] width 148 height 31
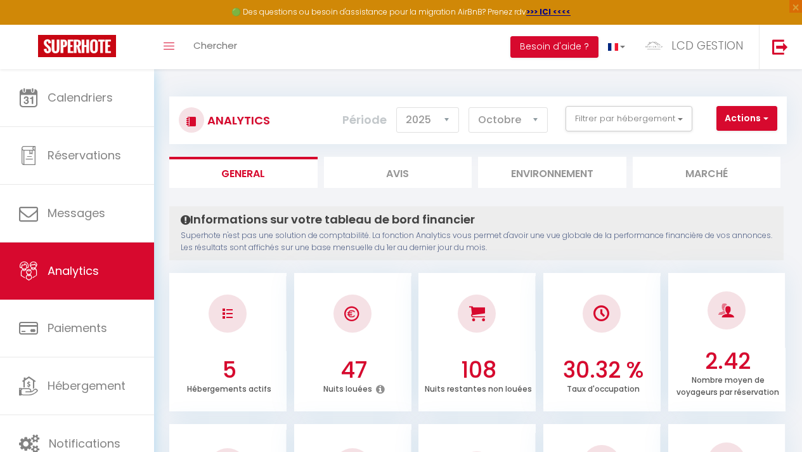
click at [221, 172] on li "General" at bounding box center [243, 172] width 148 height 31
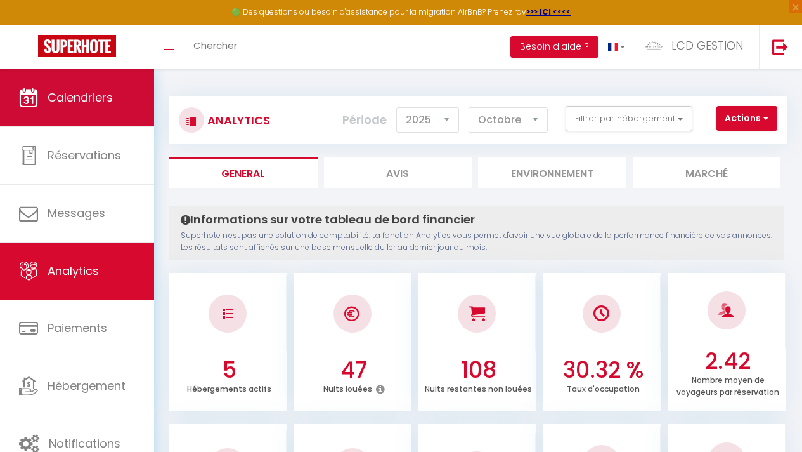
scroll to position [24, 0]
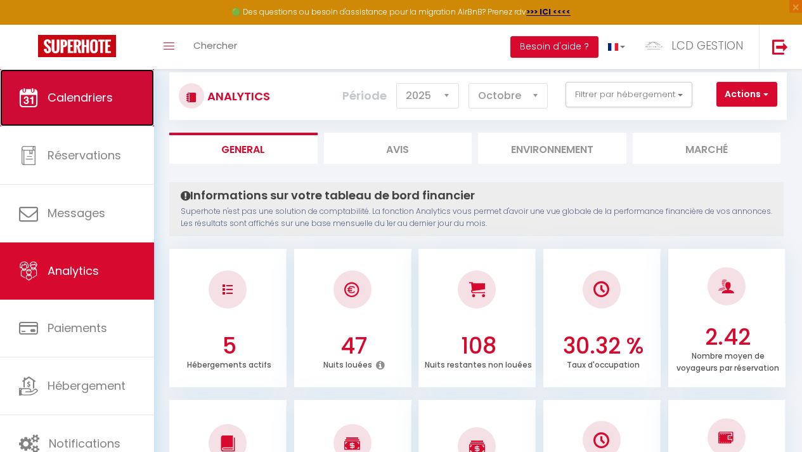
click at [99, 111] on link "Calendriers" at bounding box center [77, 97] width 154 height 57
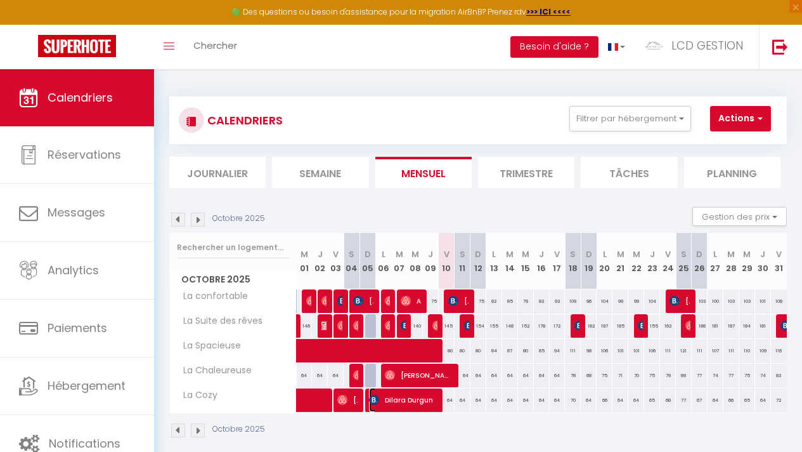
click at [409, 410] on span "Dilara Durgun" at bounding box center [402, 400] width 66 height 24
click at [0, 0] on div at bounding box center [0, 0] width 0 height 0
click at [408, 402] on span "Dilara Durgun" at bounding box center [402, 400] width 66 height 24
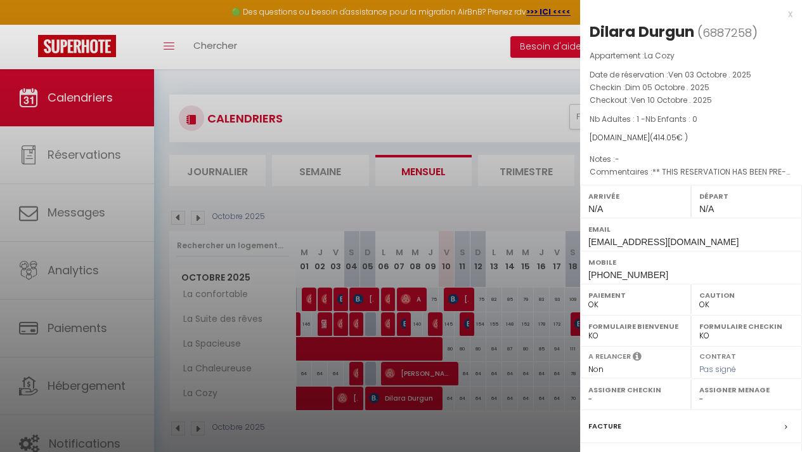
scroll to position [3, 0]
click at [534, 210] on div at bounding box center [401, 226] width 802 height 452
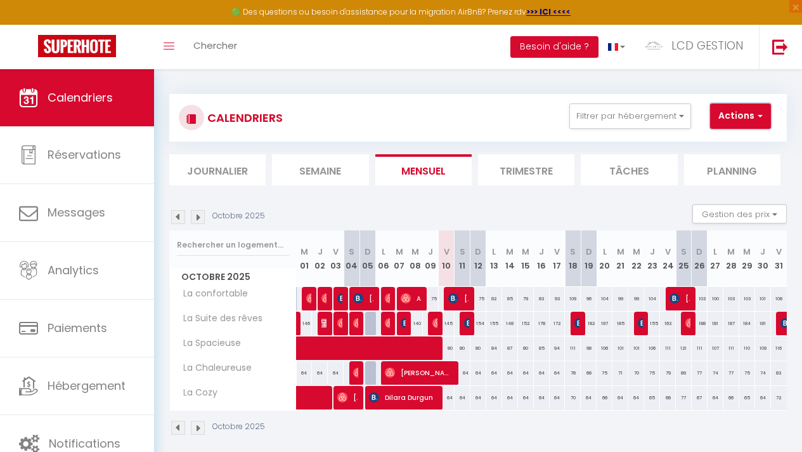
click at [760, 122] on button "Actions" at bounding box center [740, 115] width 61 height 25
click at [393, 402] on span "Dilara Durgun" at bounding box center [402, 397] width 66 height 24
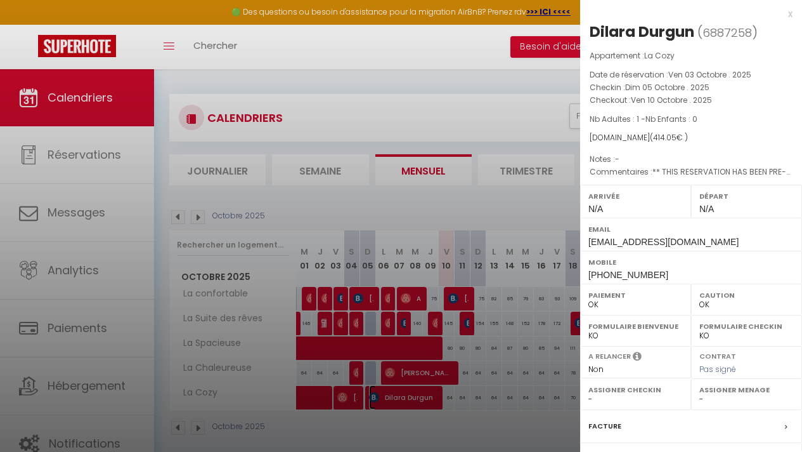
scroll to position [140, 0]
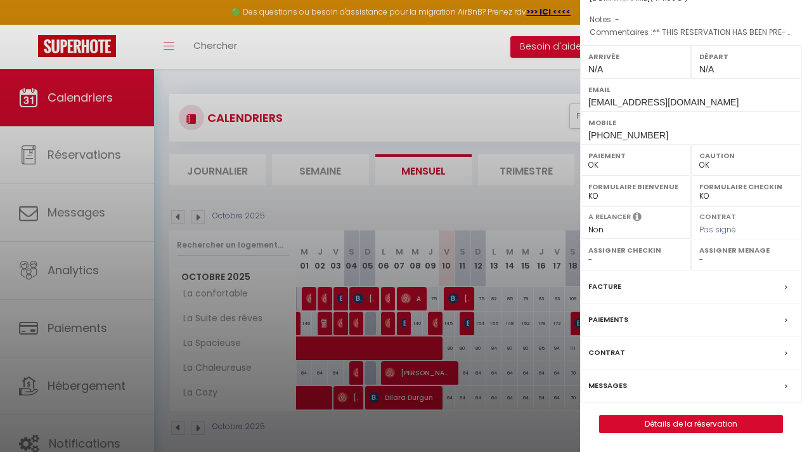
click at [680, 289] on div "Facture" at bounding box center [691, 286] width 222 height 33
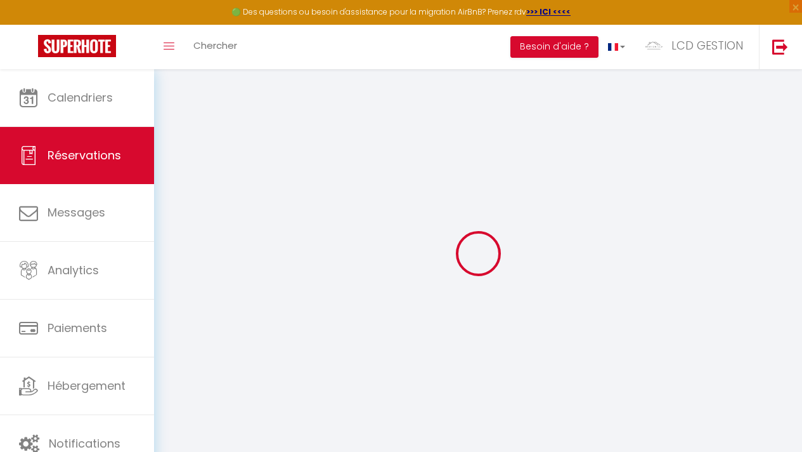
select select "service charge"
select select "cleaning"
select select
checkbox input "false"
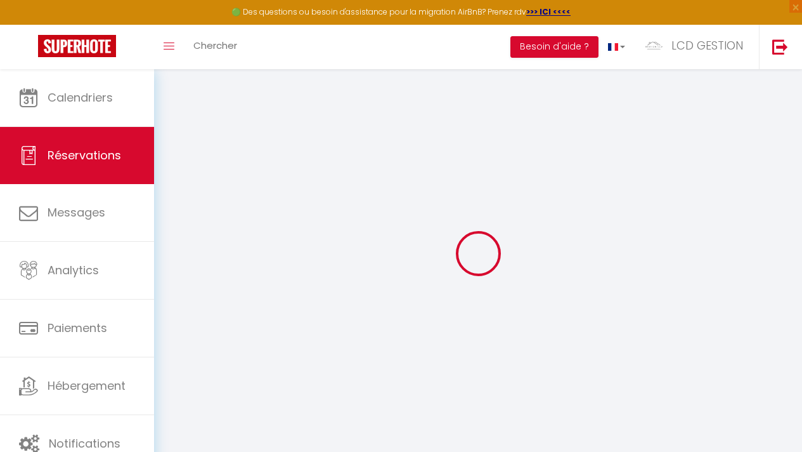
type textarea "** THIS RESERVATION HAS BEEN PRE-PAID ** BOOKING NOTE : Payment charge is EUR 5…"
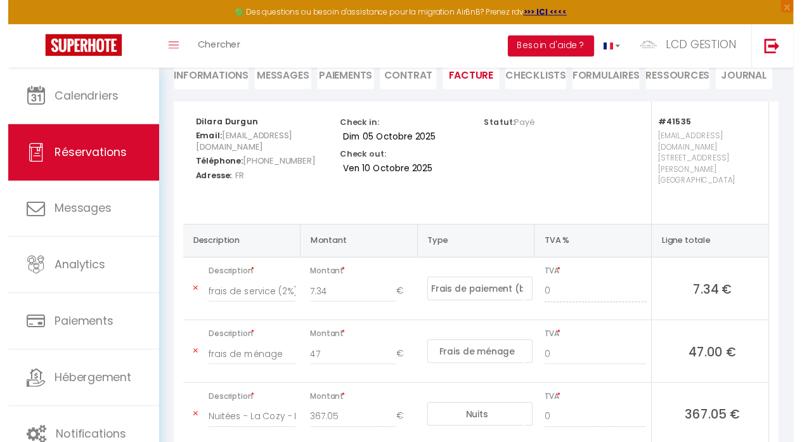
scroll to position [55, 0]
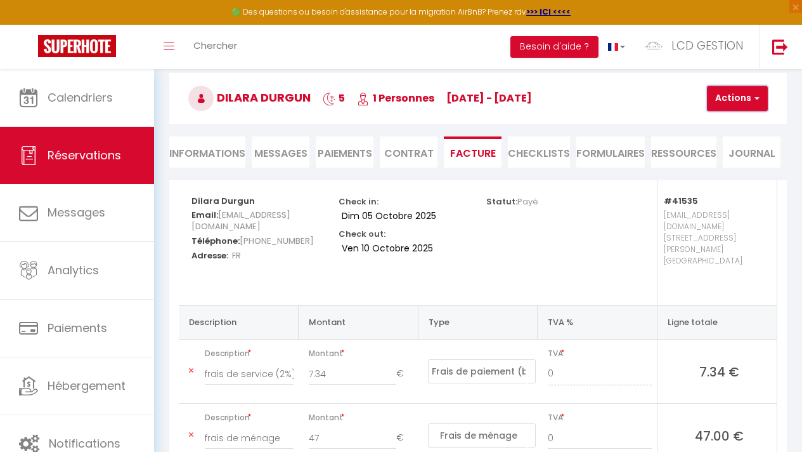
click at [747, 93] on button "Actions" at bounding box center [737, 98] width 61 height 25
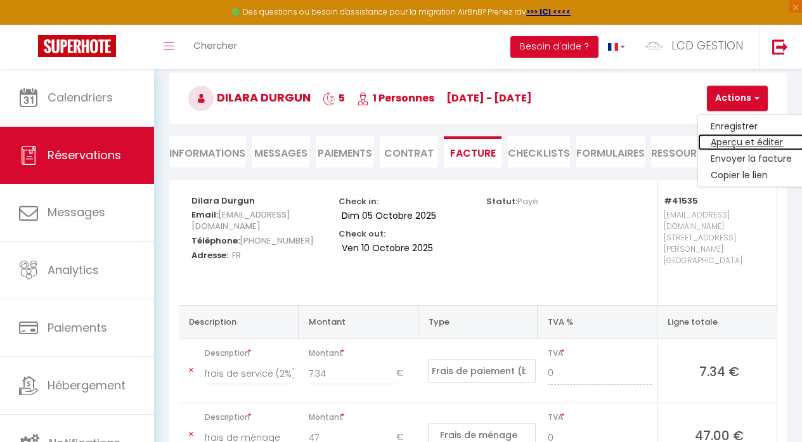
click at [732, 142] on link "Aperçu et éditer" at bounding box center [751, 142] width 107 height 16
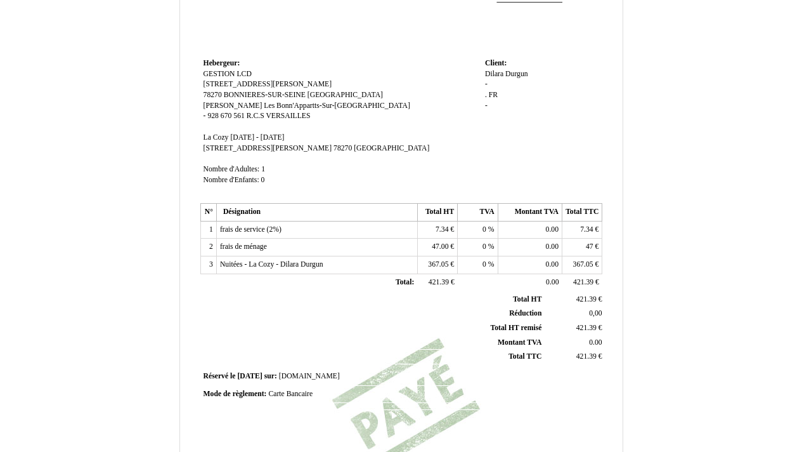
scroll to position [130, 0]
